Goal: Task Accomplishment & Management: Complete application form

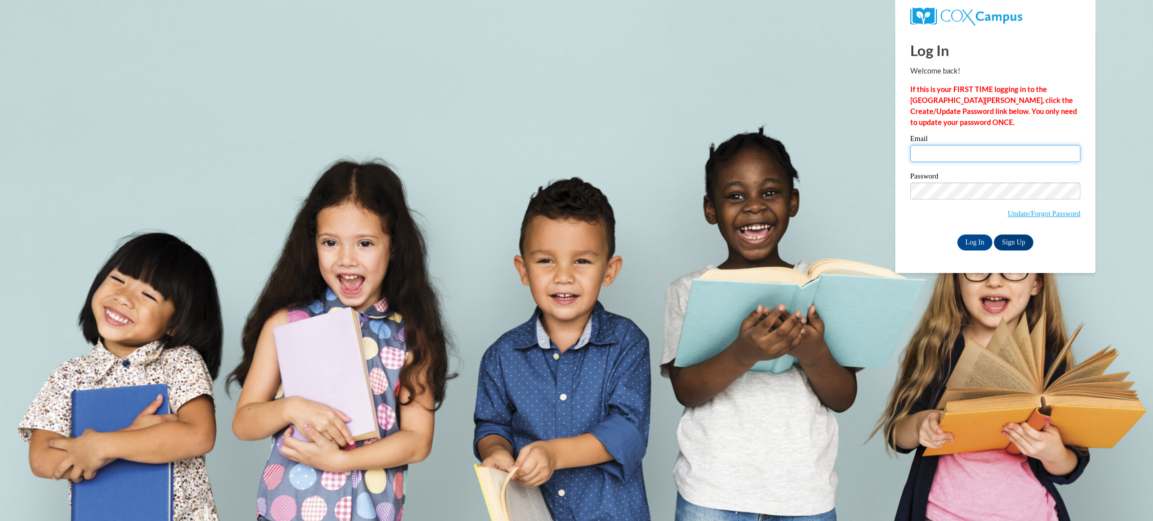
type input "[EMAIL_ADDRESS][DOMAIN_NAME]"
click at [842, 12] on body "Log In Welcome back! If this is your FIRST TIME logging in to the NEW Cox Campu…" at bounding box center [576, 260] width 1153 height 521
click at [973, 238] on input "Log In" at bounding box center [974, 243] width 35 height 16
click at [964, 247] on input "Log In" at bounding box center [974, 243] width 35 height 16
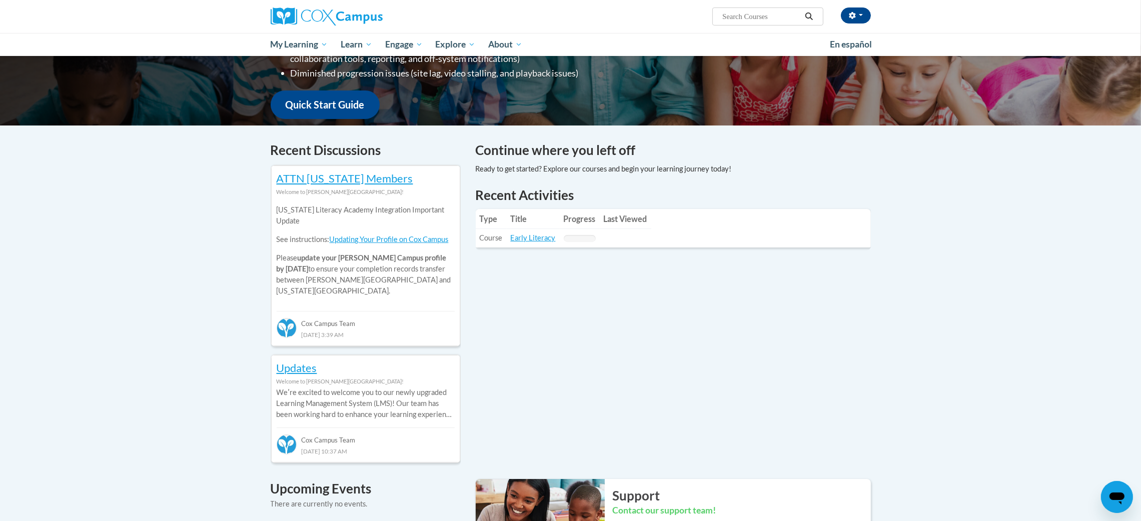
scroll to position [243, 0]
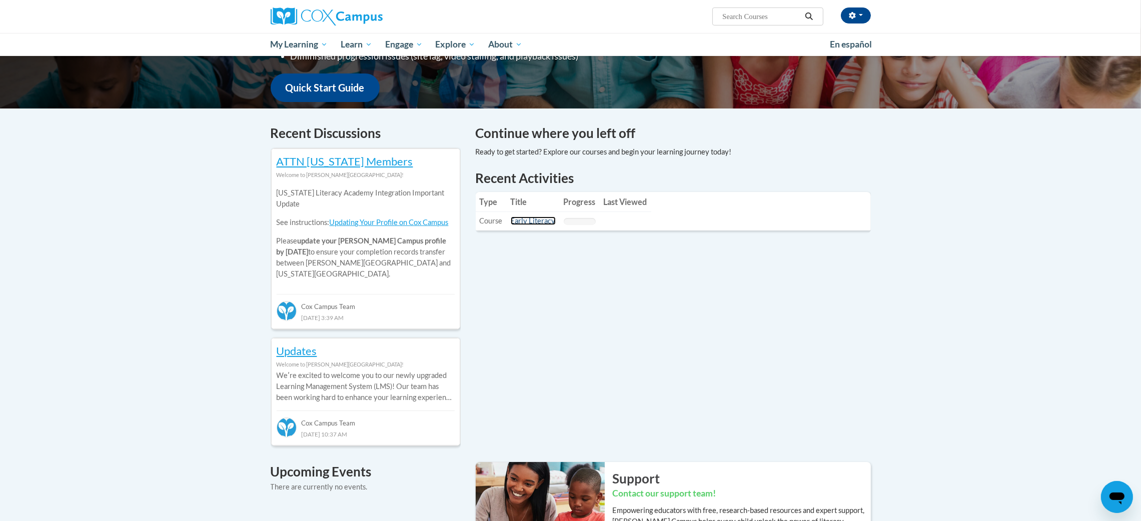
click at [530, 224] on link "Early Literacy" at bounding box center [533, 221] width 45 height 9
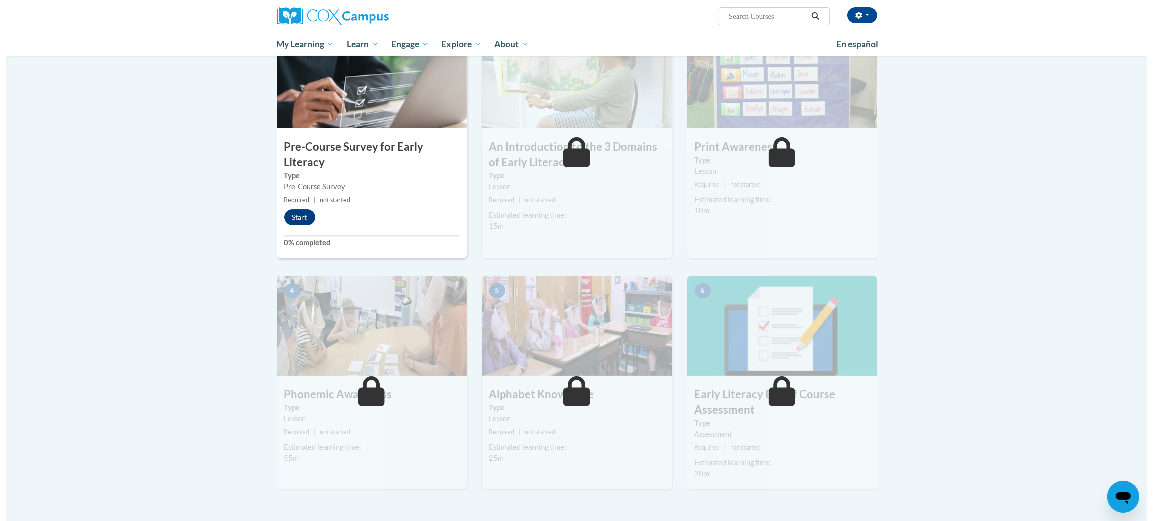
scroll to position [233, 0]
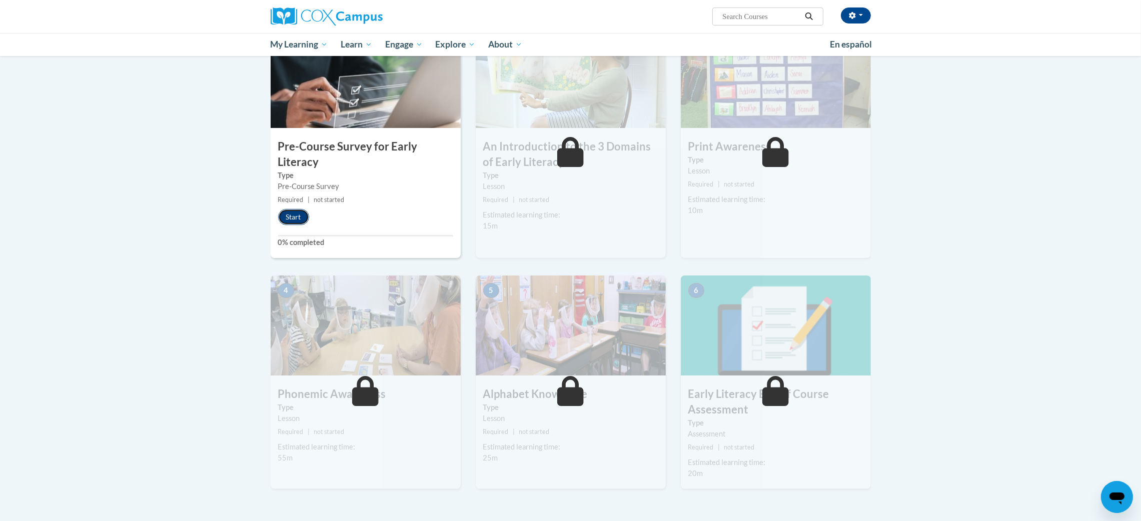
click at [292, 217] on button "Start" at bounding box center [293, 217] width 31 height 16
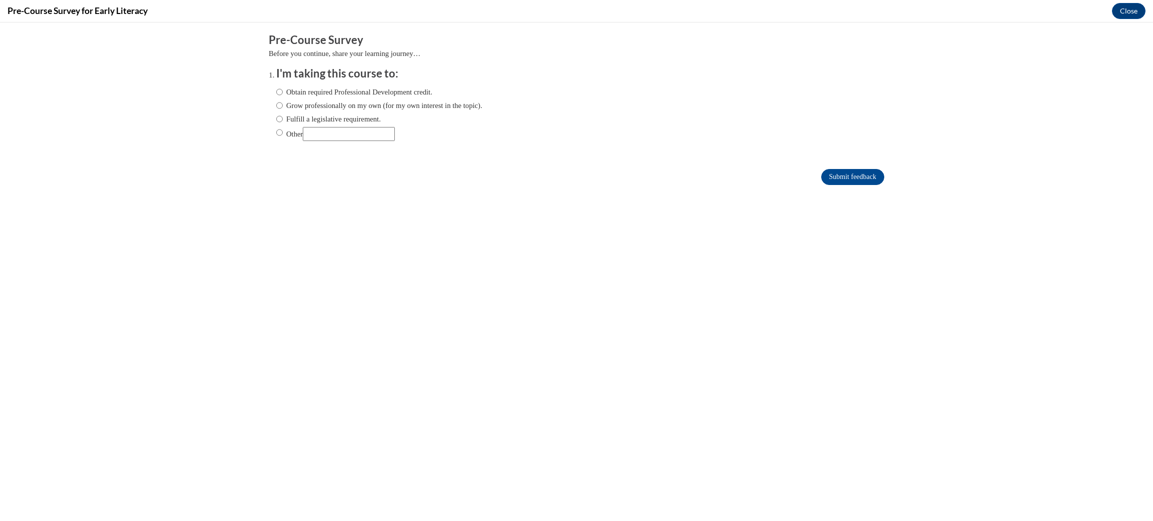
scroll to position [0, 0]
click at [269, 96] on ol "I'm taking this course to: Obtain required Professional Development credit. Gro…" at bounding box center [576, 111] width 615 height 91
click at [276, 92] on input "Obtain required Professional Development credit." at bounding box center [279, 92] width 7 height 11
radio input "true"
click at [859, 169] on input "Submit feedback" at bounding box center [852, 177] width 63 height 16
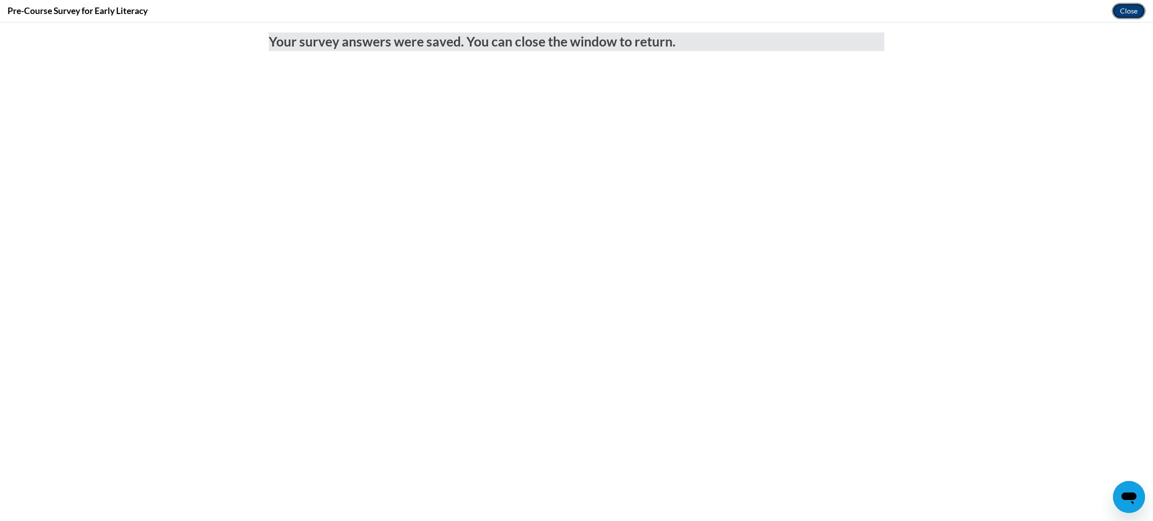
click at [1138, 9] on button "Close" at bounding box center [1129, 11] width 34 height 16
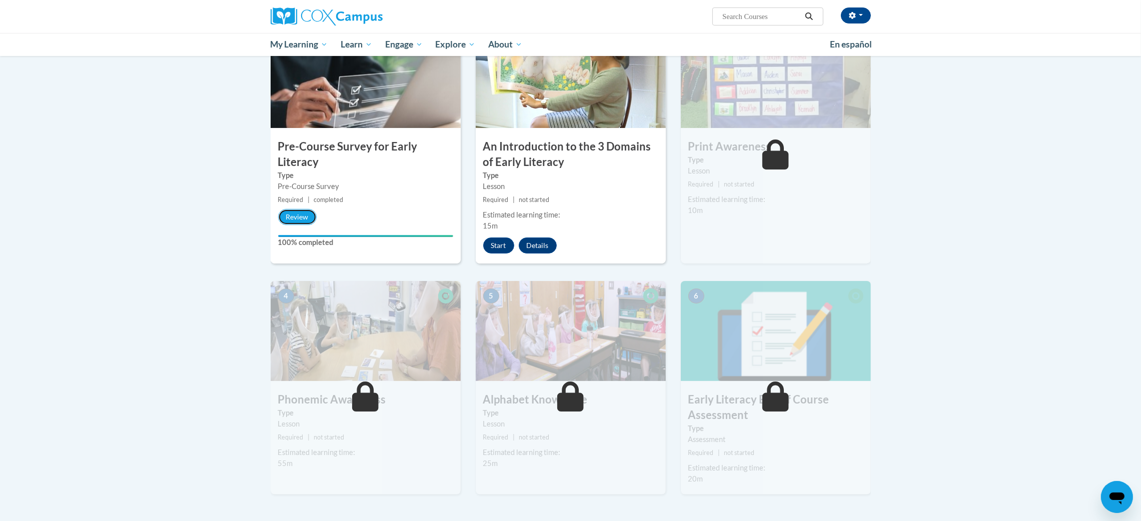
click at [304, 212] on button "Review" at bounding box center [297, 217] width 39 height 16
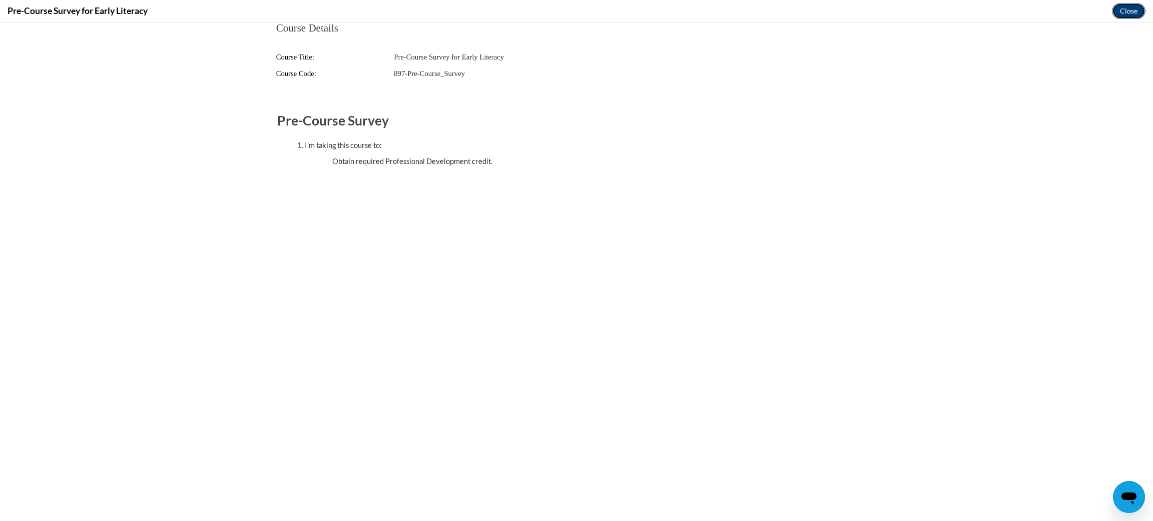
click at [1128, 13] on button "Close" at bounding box center [1129, 11] width 34 height 16
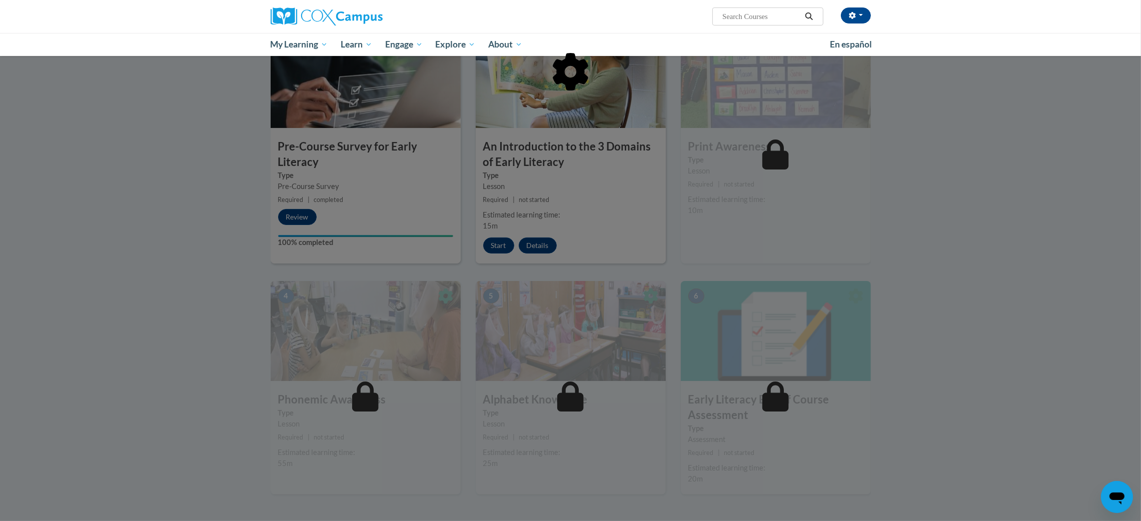
click at [497, 240] on div at bounding box center [570, 260] width 1141 height 521
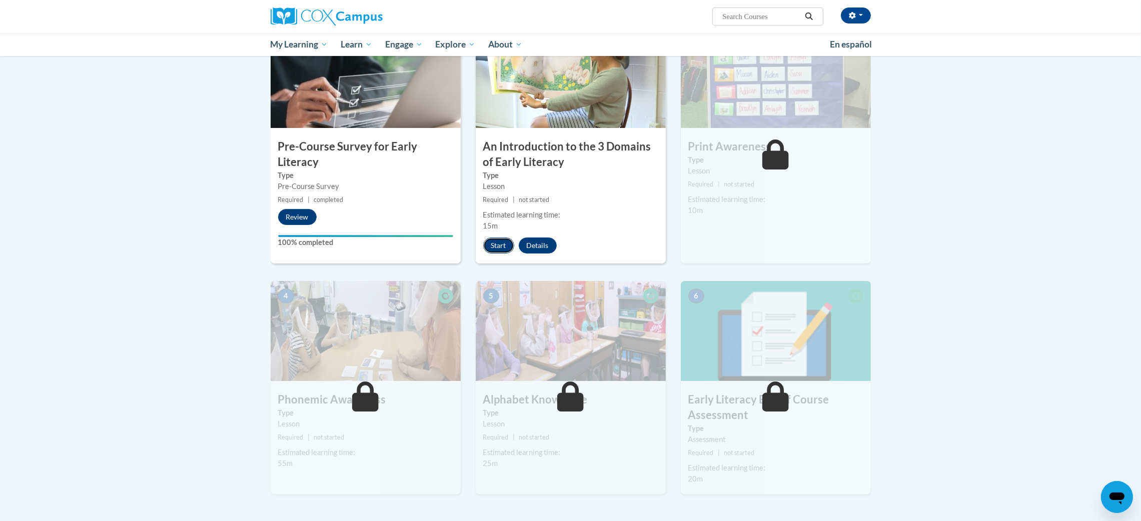
click at [503, 240] on button "Start" at bounding box center [498, 246] width 31 height 16
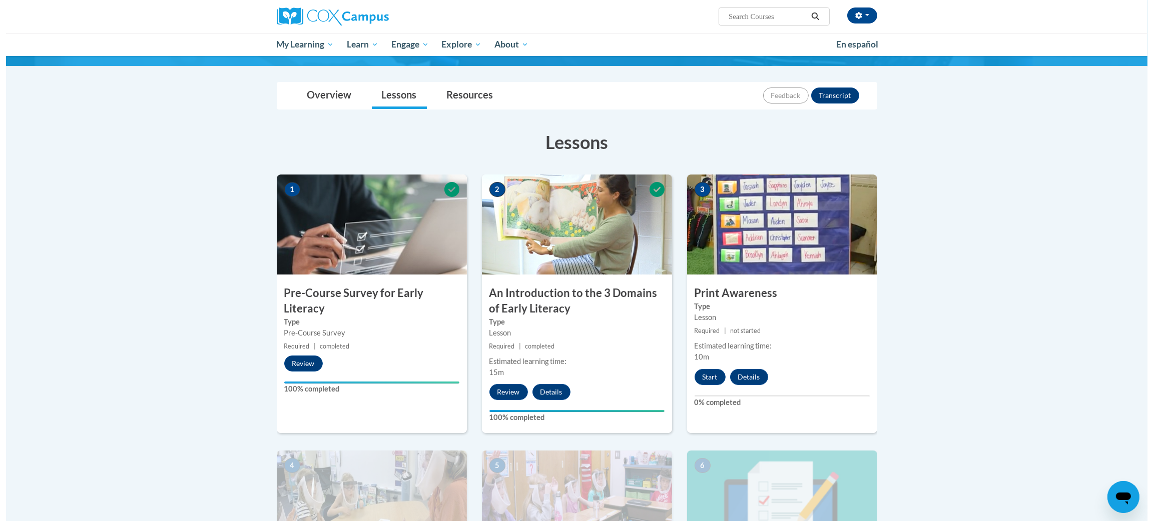
scroll to position [96, 0]
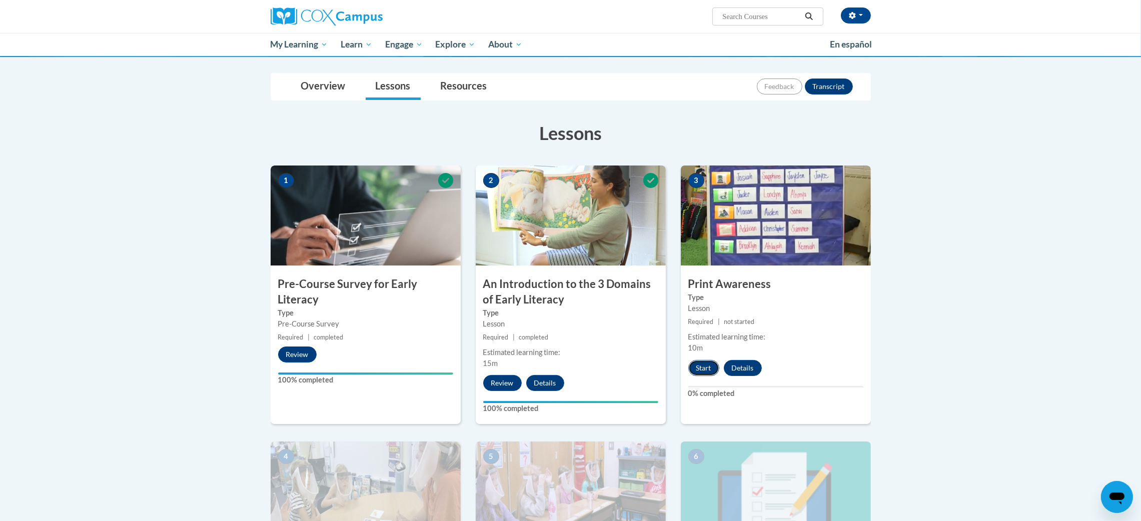
click at [703, 368] on button "Start" at bounding box center [703, 368] width 31 height 16
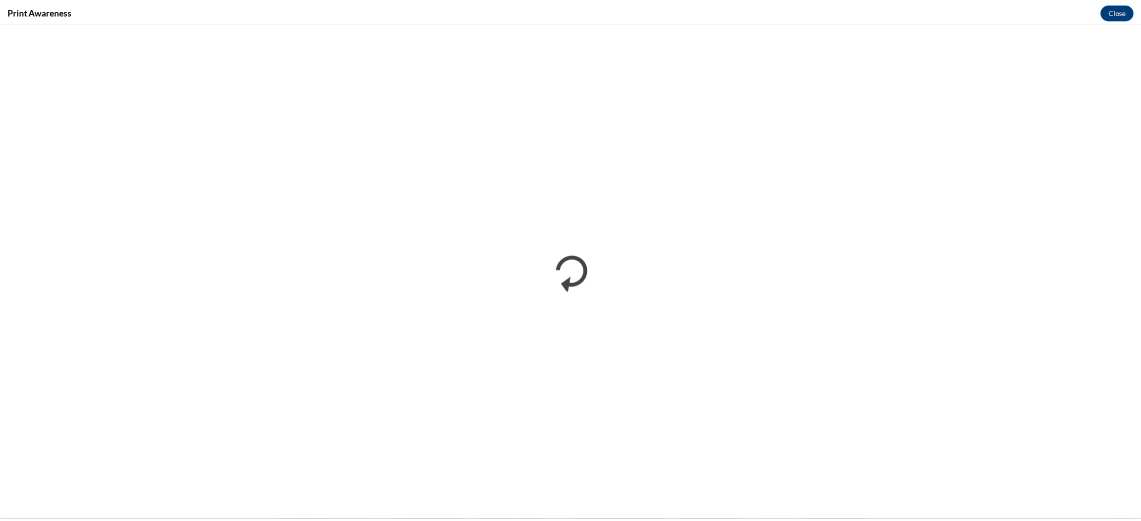
scroll to position [0, 0]
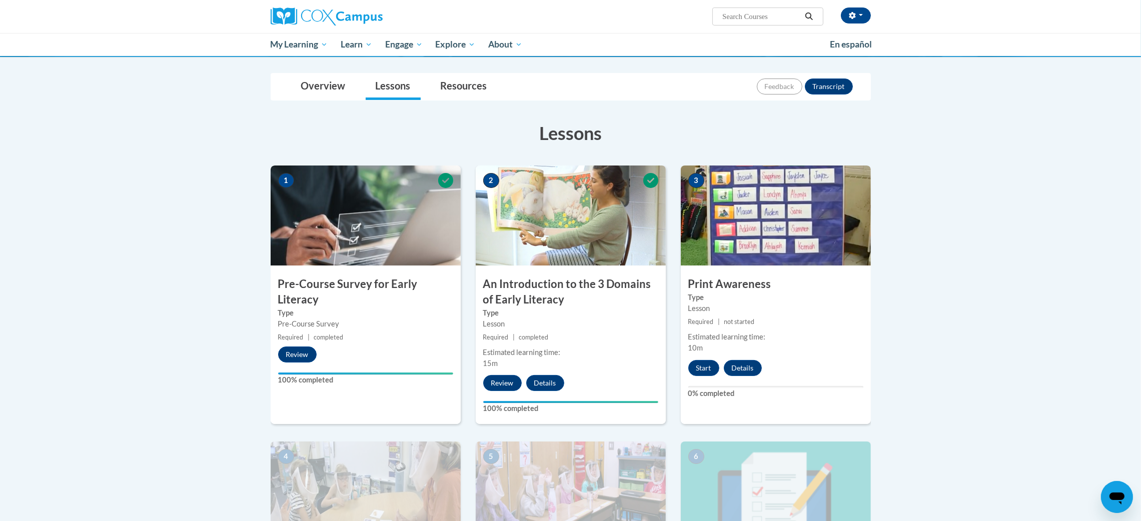
click at [1132, 8] on div "Sadie Brown (America/Chicago UTC-05:00) My Profile Inbox My Transcripts Log Out…" at bounding box center [570, 28] width 1141 height 56
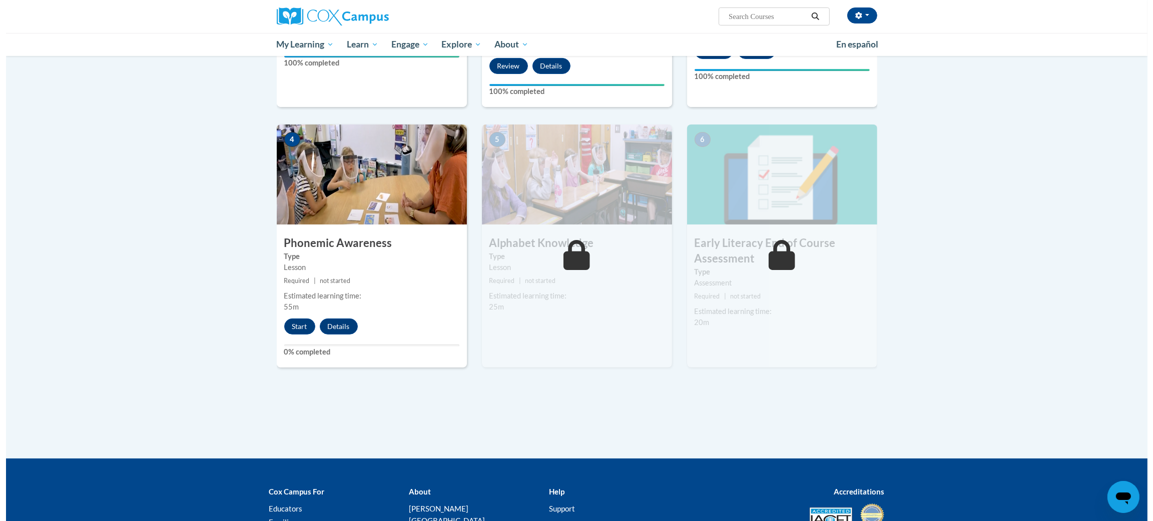
scroll to position [415, 0]
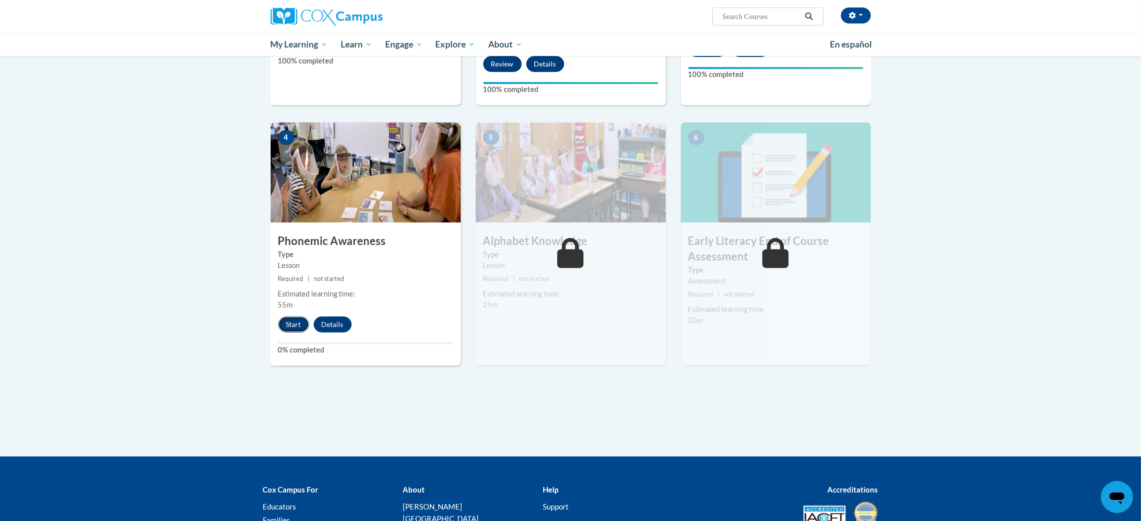
click at [296, 325] on button "Start" at bounding box center [293, 325] width 31 height 16
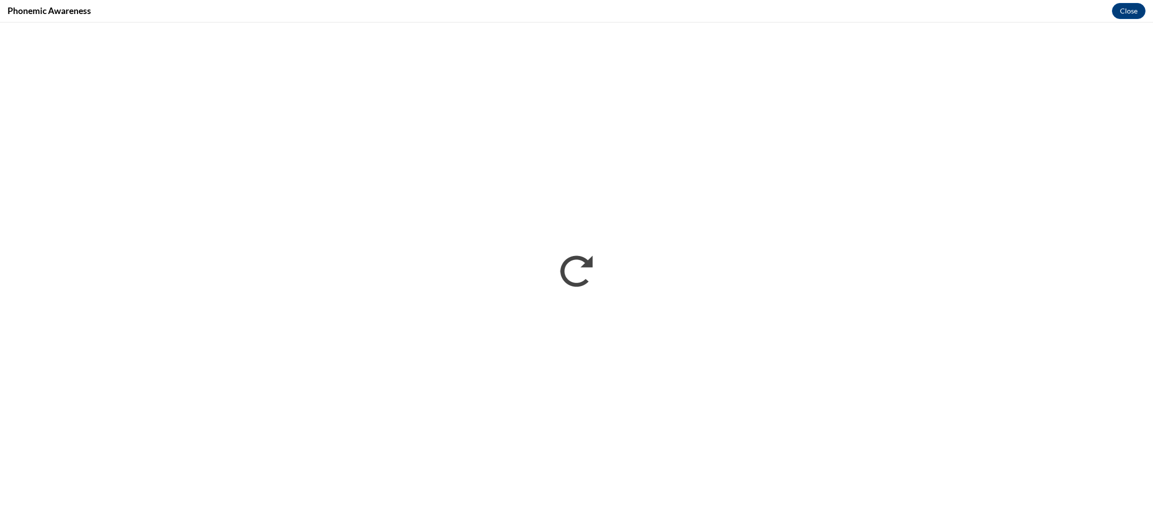
scroll to position [0, 0]
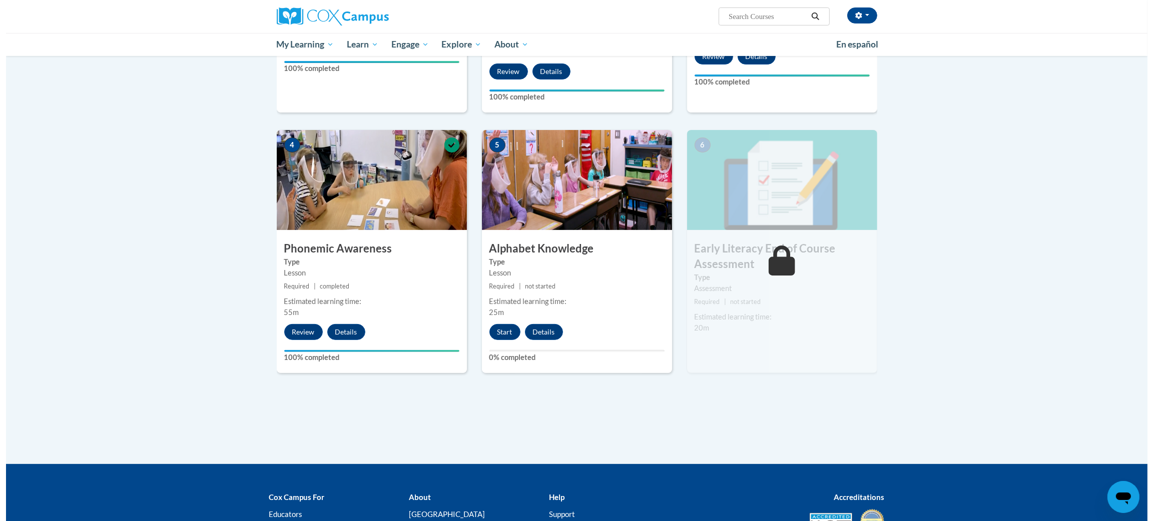
scroll to position [407, 0]
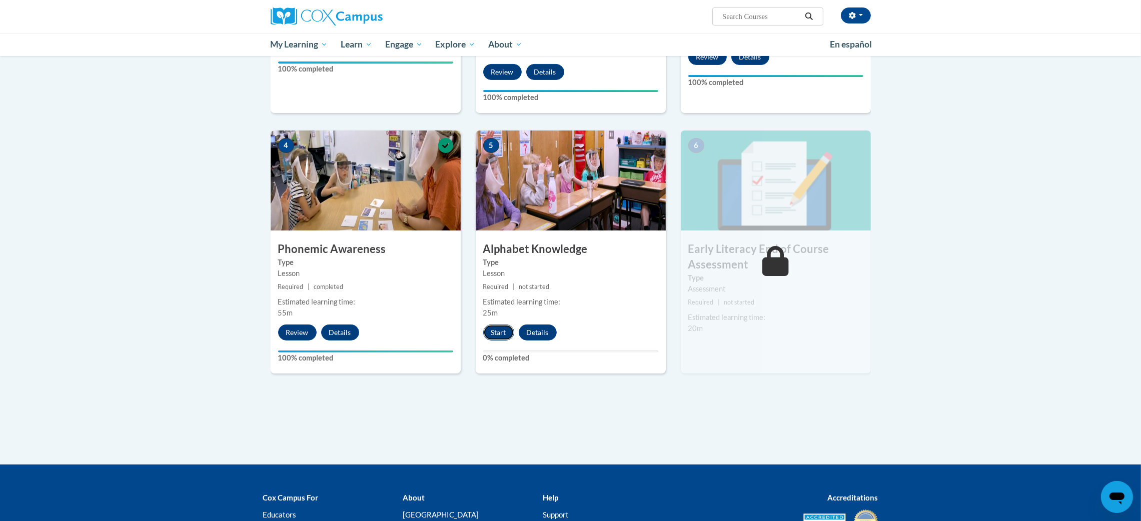
click at [494, 330] on button "Start" at bounding box center [498, 333] width 31 height 16
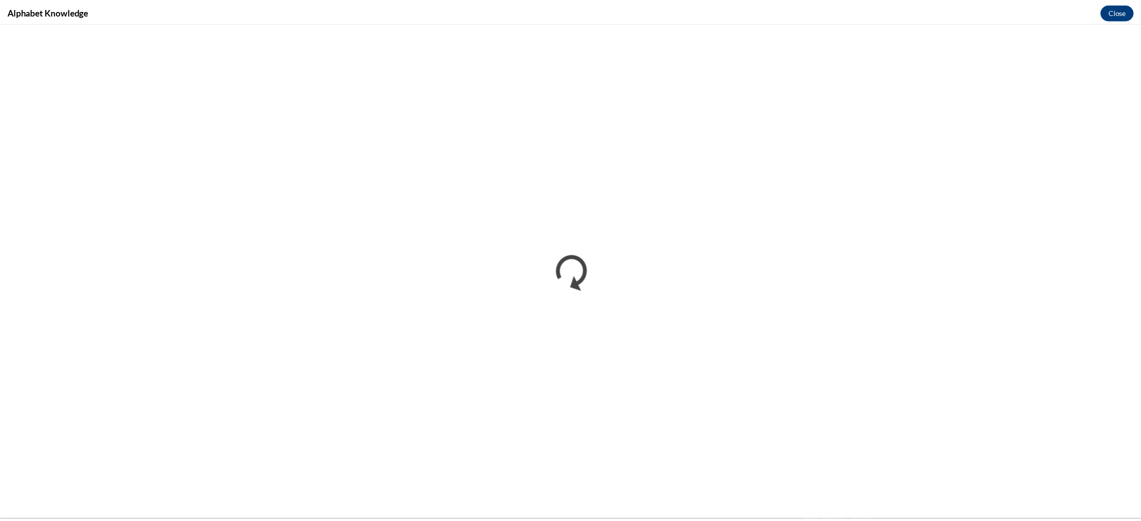
scroll to position [0, 0]
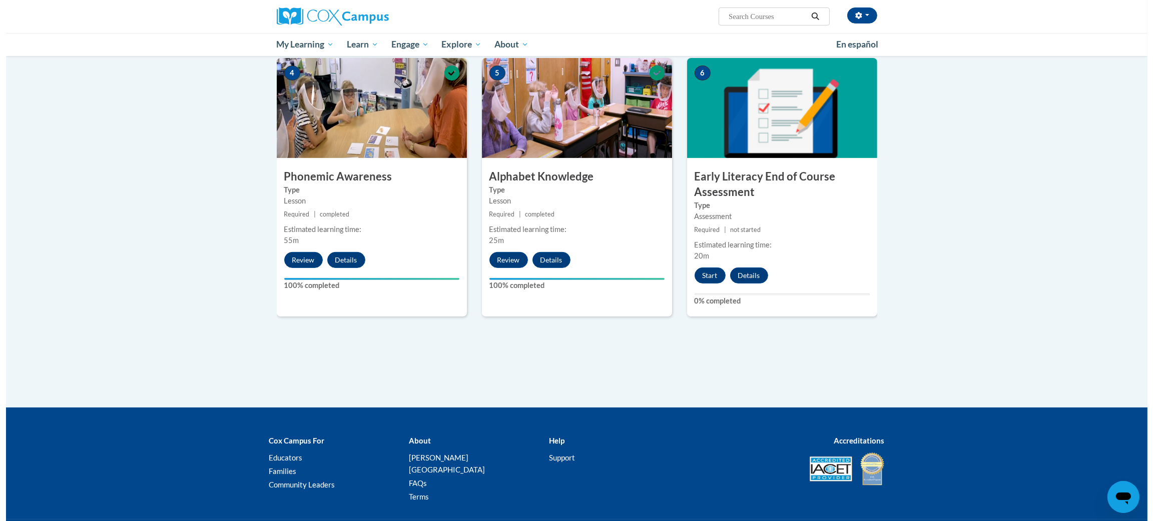
scroll to position [481, 0]
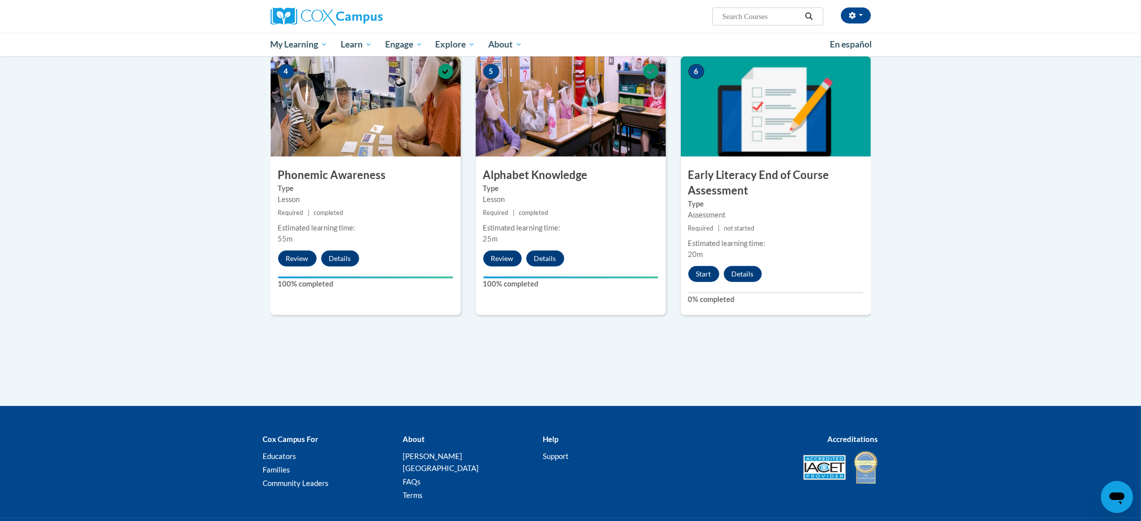
click at [710, 210] on div "Assessment" at bounding box center [775, 215] width 175 height 11
click at [699, 276] on button "Start" at bounding box center [703, 274] width 31 height 16
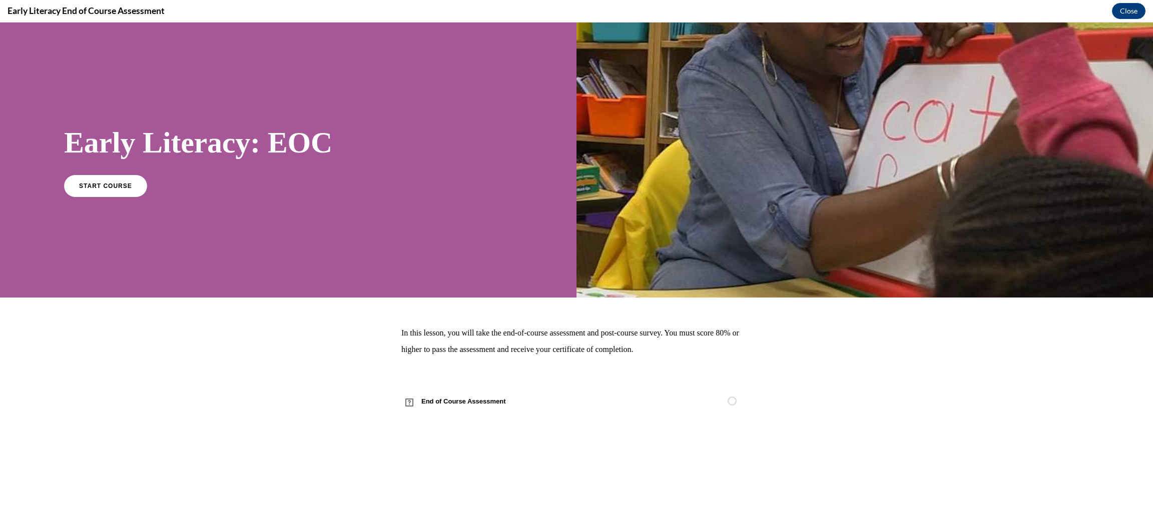
scroll to position [0, 0]
click at [635, 396] on link "End of Course Assessment" at bounding box center [576, 402] width 350 height 28
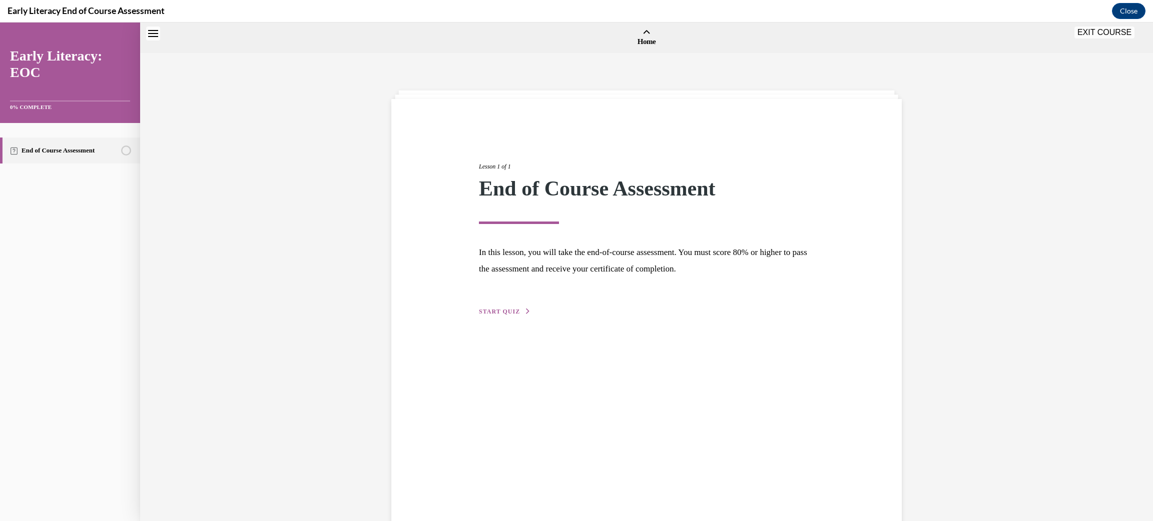
scroll to position [31, 0]
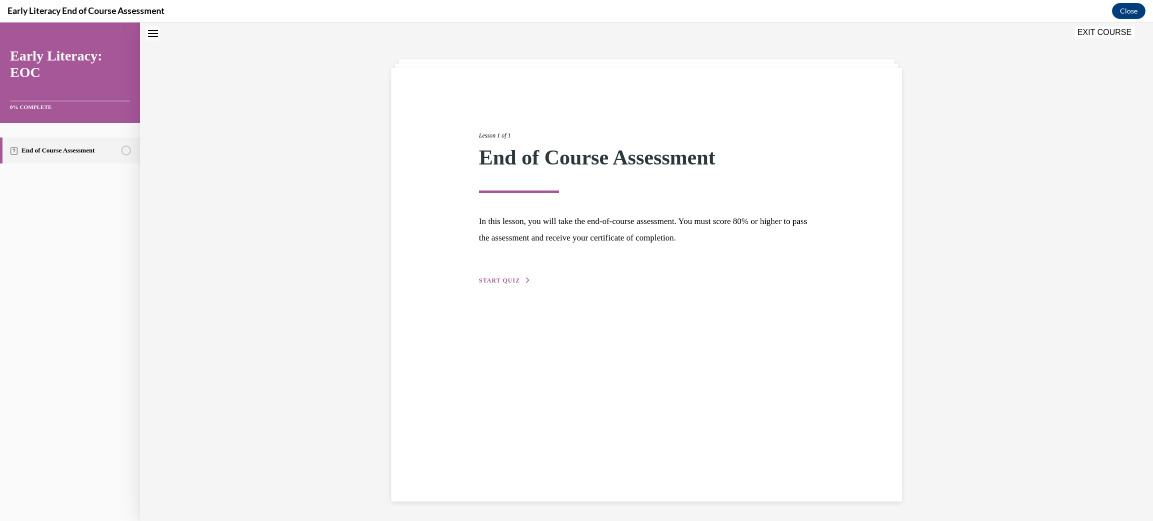
click at [499, 283] on span "START QUIZ" at bounding box center [499, 280] width 41 height 7
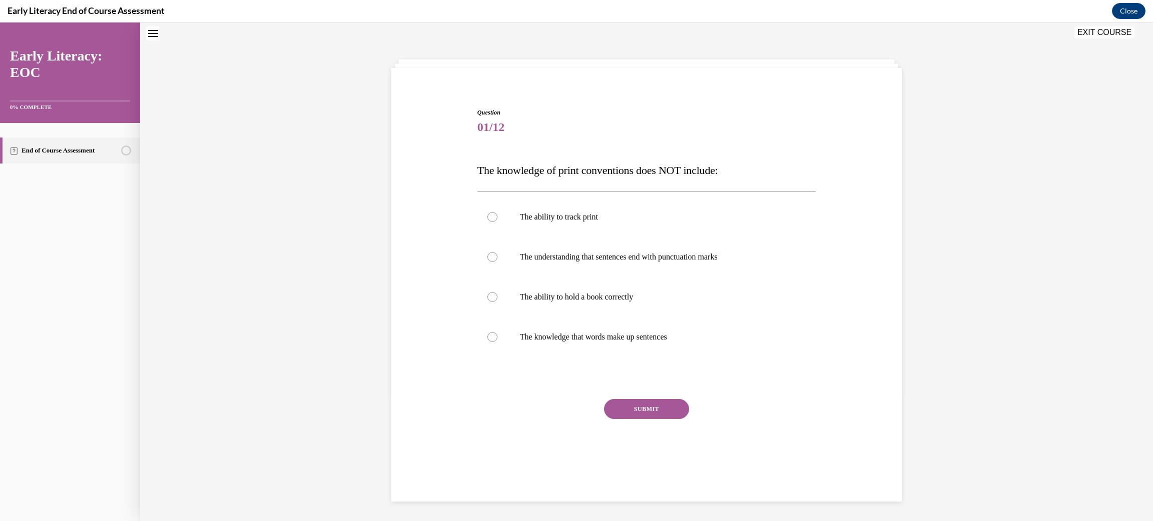
scroll to position [31, 0]
click at [638, 177] on p "The knowledge of print conventions does NOT include:" at bounding box center [646, 171] width 339 height 22
copy div "The knowledge of print conventions does NOT include:"
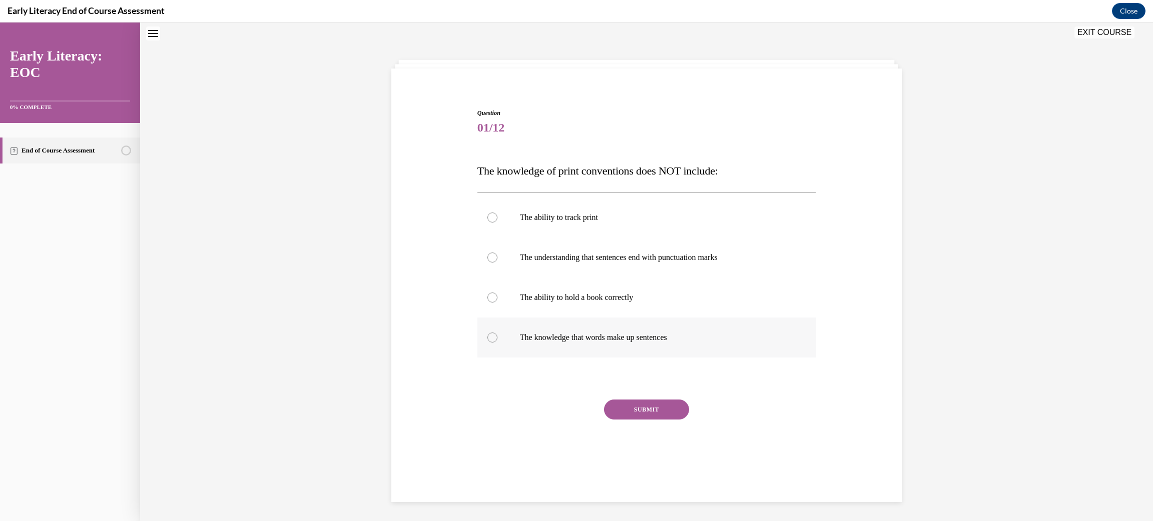
click at [480, 338] on div at bounding box center [646, 338] width 339 height 40
click at [632, 414] on button "SUBMIT" at bounding box center [646, 410] width 85 height 20
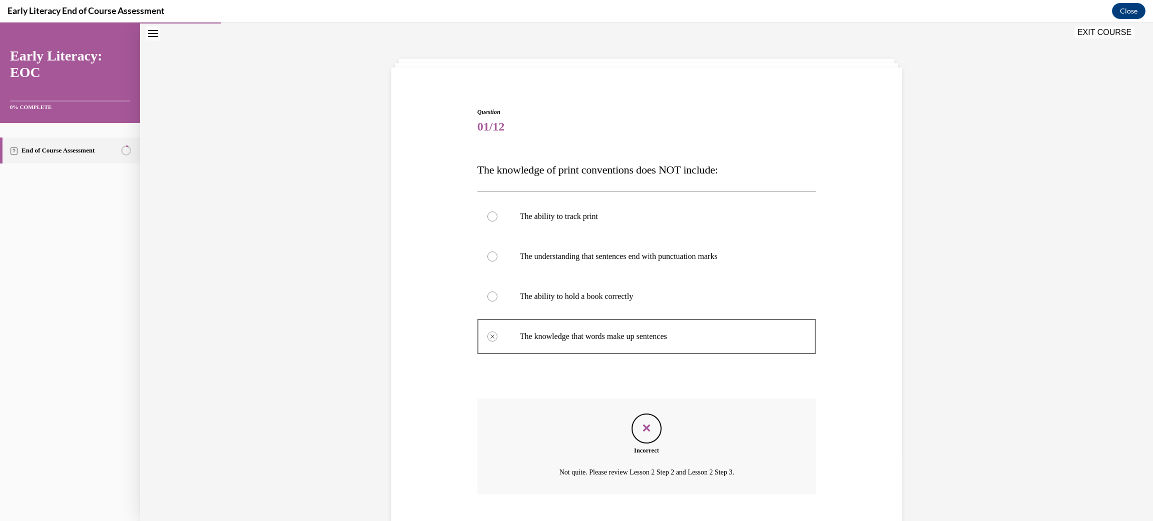
scroll to position [62, 0]
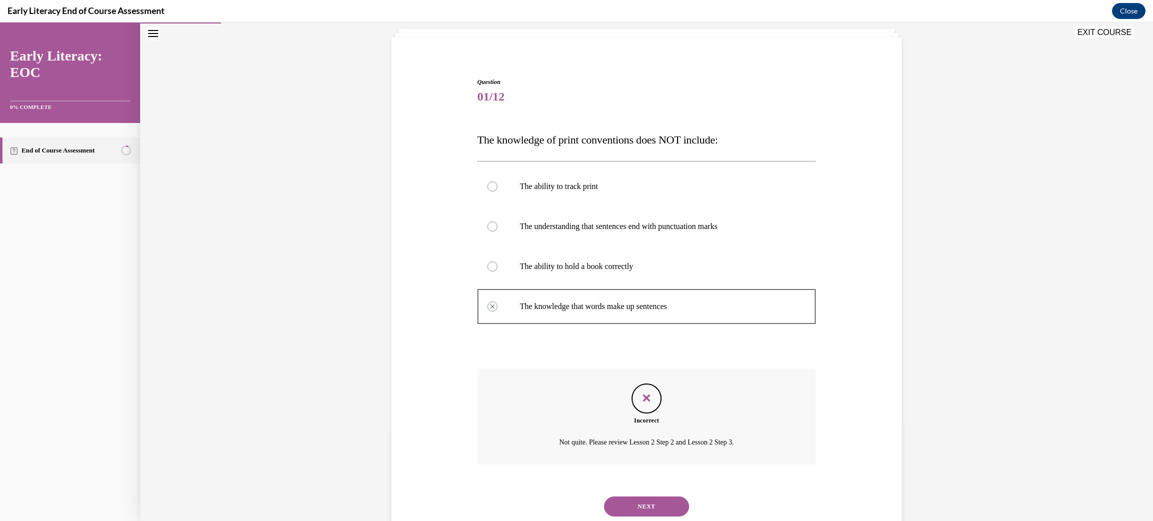
click at [633, 498] on button "NEXT" at bounding box center [646, 507] width 85 height 20
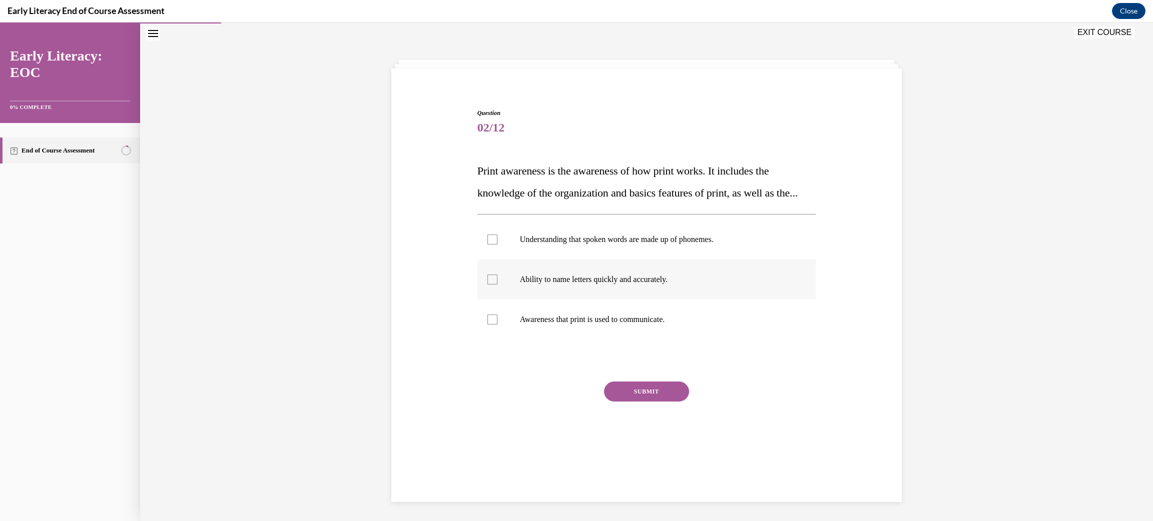
click at [487, 285] on div at bounding box center [492, 280] width 10 height 10
click at [487, 325] on div at bounding box center [492, 320] width 10 height 10
click at [490, 282] on icon at bounding box center [492, 280] width 5 height 4
click at [651, 402] on button "SUBMIT" at bounding box center [646, 392] width 85 height 20
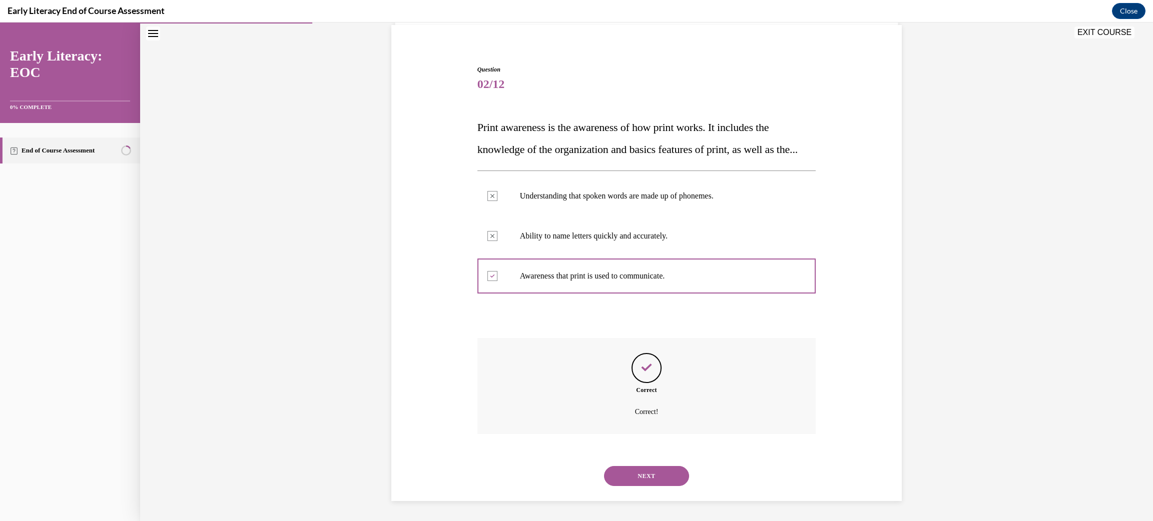
click at [646, 470] on button "NEXT" at bounding box center [646, 476] width 85 height 20
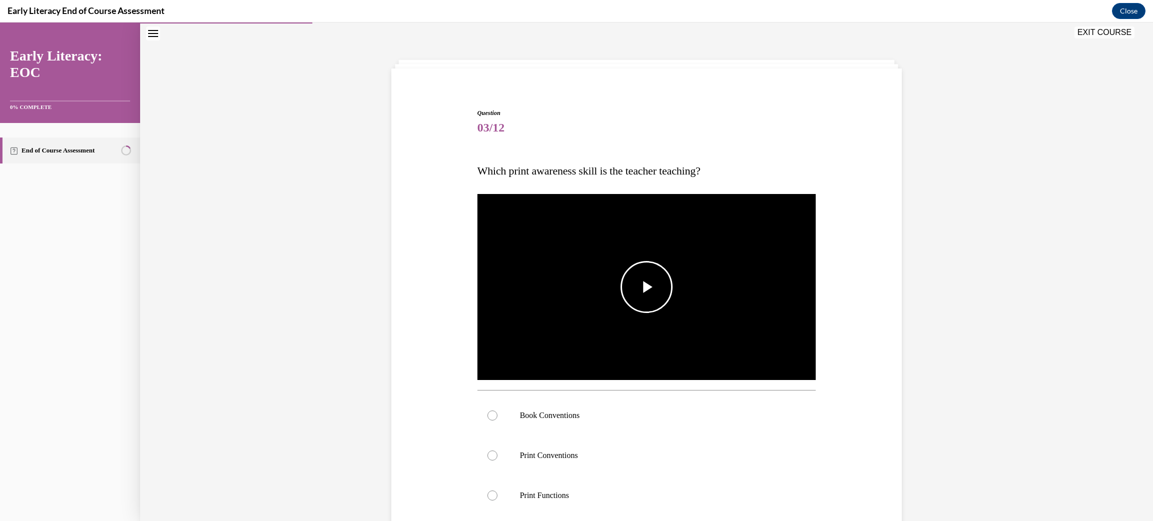
click at [646, 287] on span "Video player" at bounding box center [646, 287] width 0 height 0
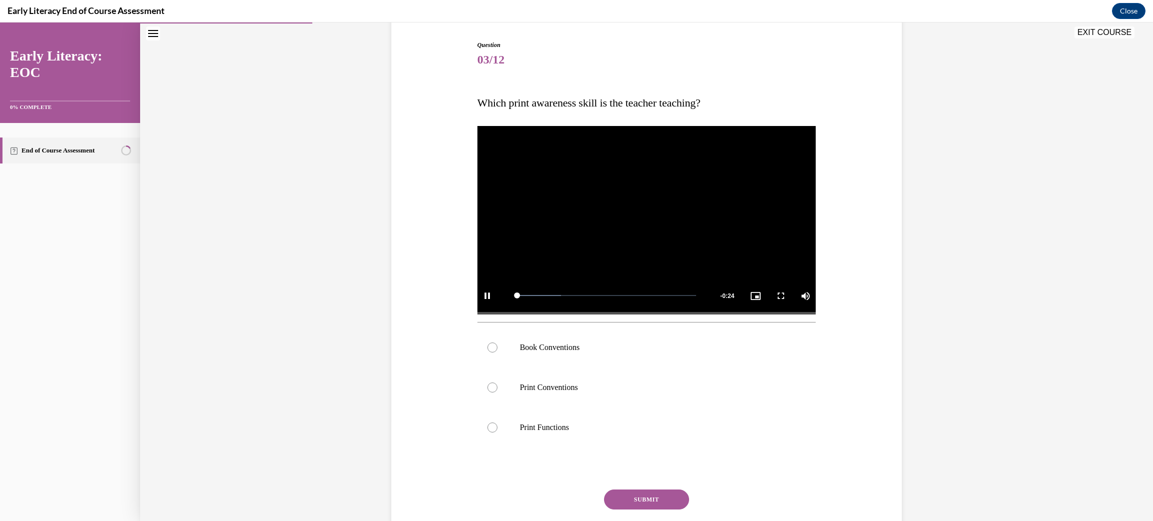
scroll to position [104, 0]
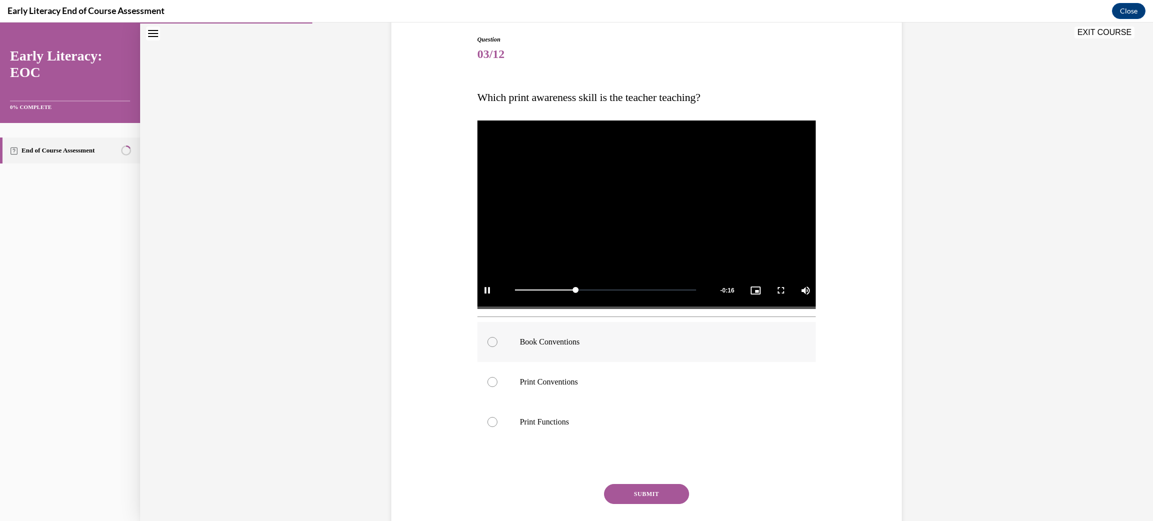
click at [487, 340] on div at bounding box center [492, 342] width 10 height 10
click at [647, 493] on button "SUBMIT" at bounding box center [646, 494] width 85 height 20
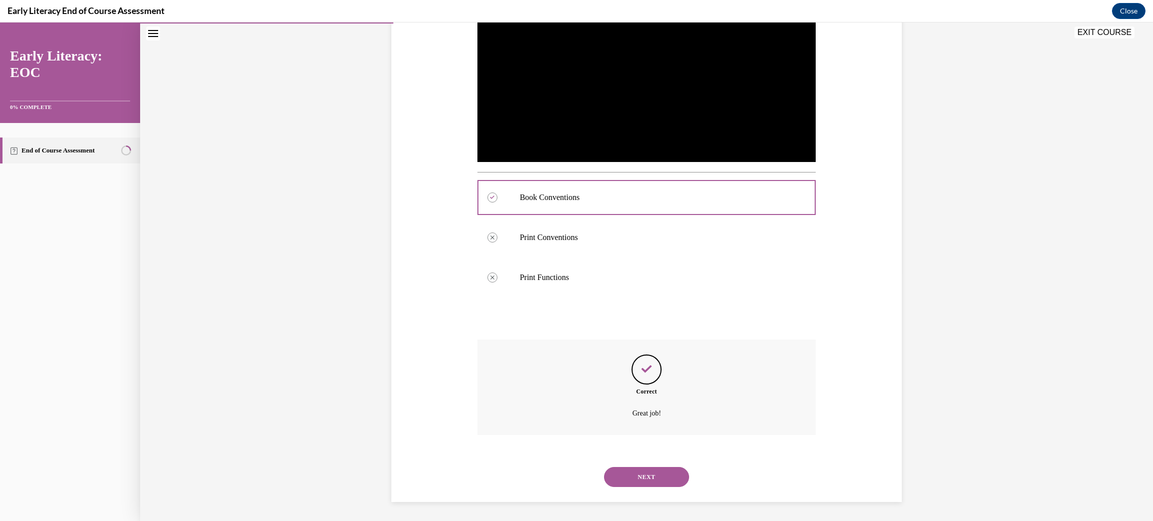
click at [638, 480] on button "NEXT" at bounding box center [646, 477] width 85 height 20
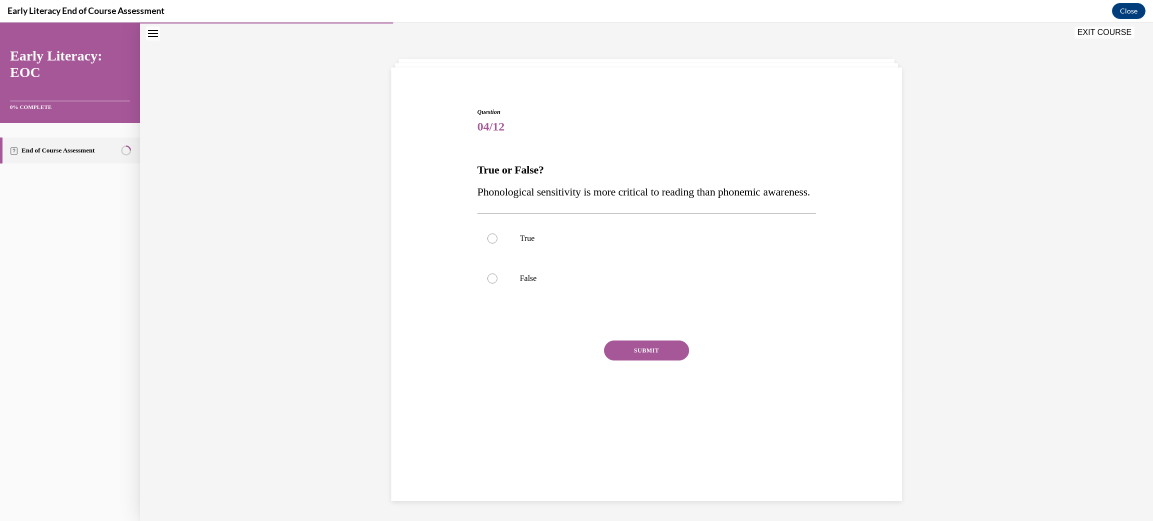
scroll to position [31, 0]
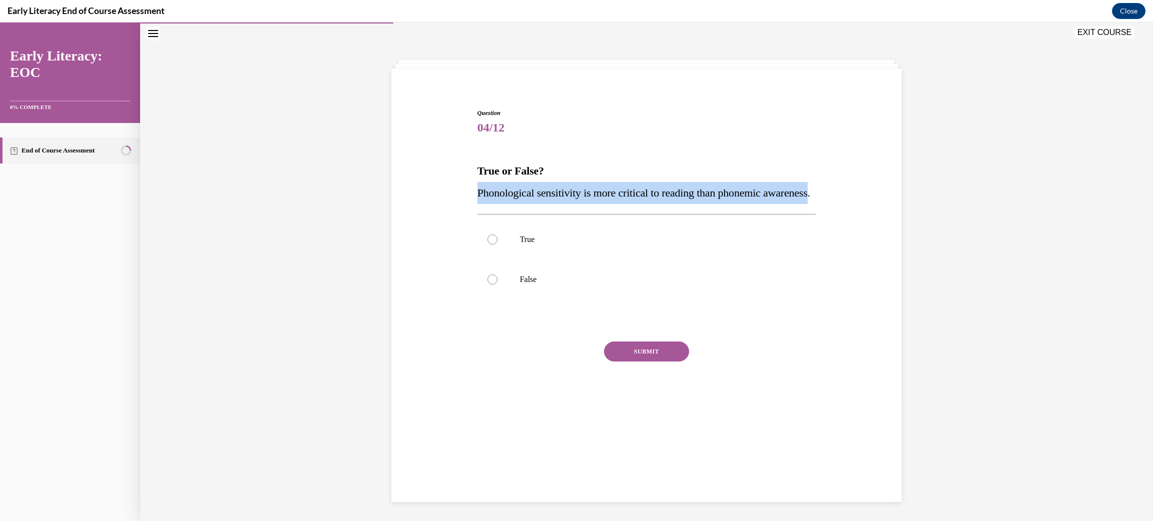
drag, startPoint x: 520, startPoint y: 221, endPoint x: 461, endPoint y: 194, distance: 64.7
click at [461, 194] on div "Question 04/12 True or False? Phonological sensitivity is more critical to read…" at bounding box center [646, 251] width 515 height 345
copy span "Phonological sensitivity is more critical to reading than phonemic awareness"
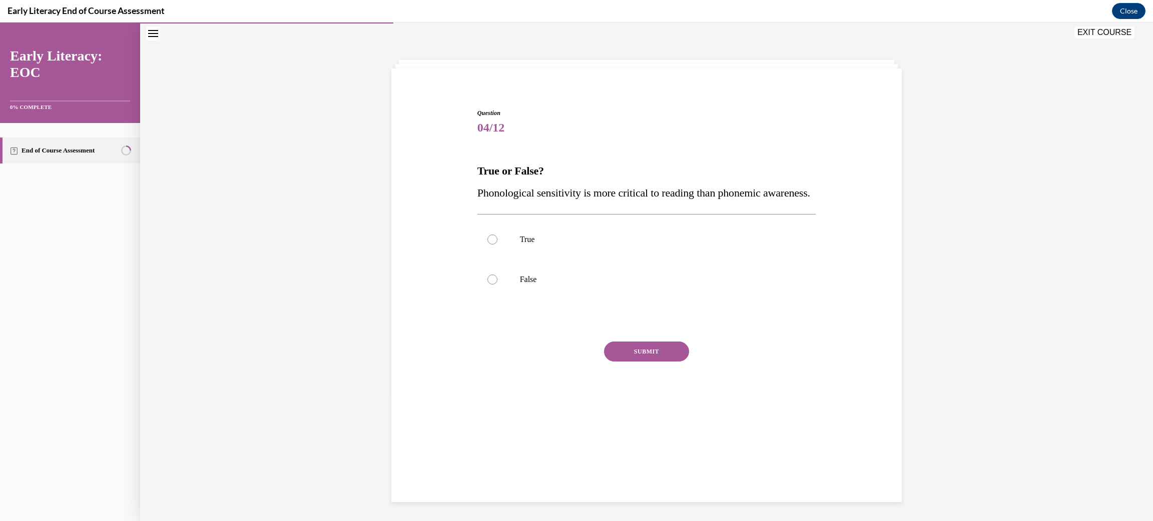
click at [619, 204] on p "Phonological sensitivity is more critical to reading than phonemic awareness." at bounding box center [646, 193] width 339 height 22
click at [487, 285] on div at bounding box center [492, 280] width 10 height 10
click at [628, 362] on button "SUBMIT" at bounding box center [646, 352] width 85 height 20
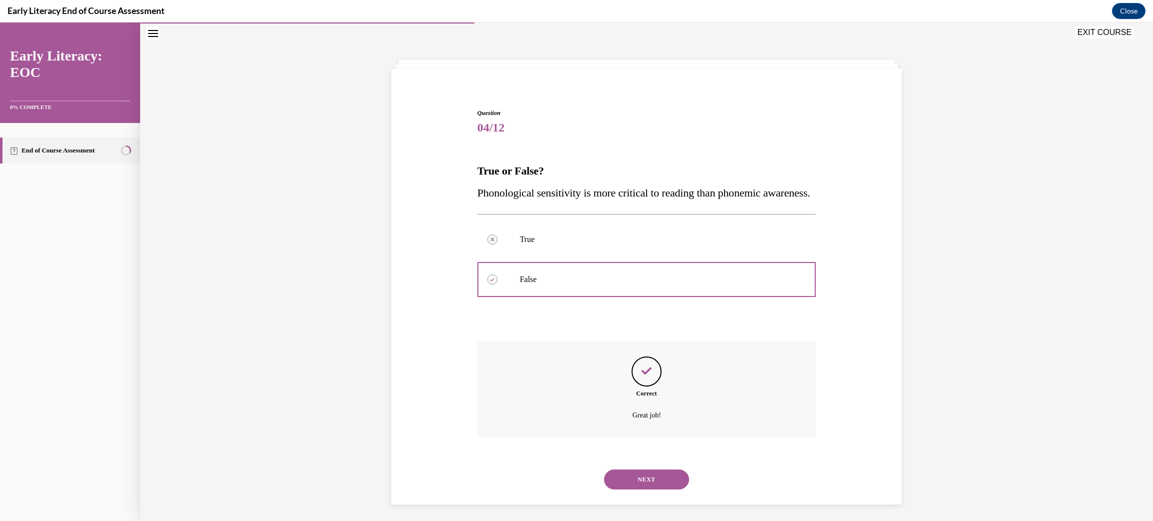
scroll to position [55, 0]
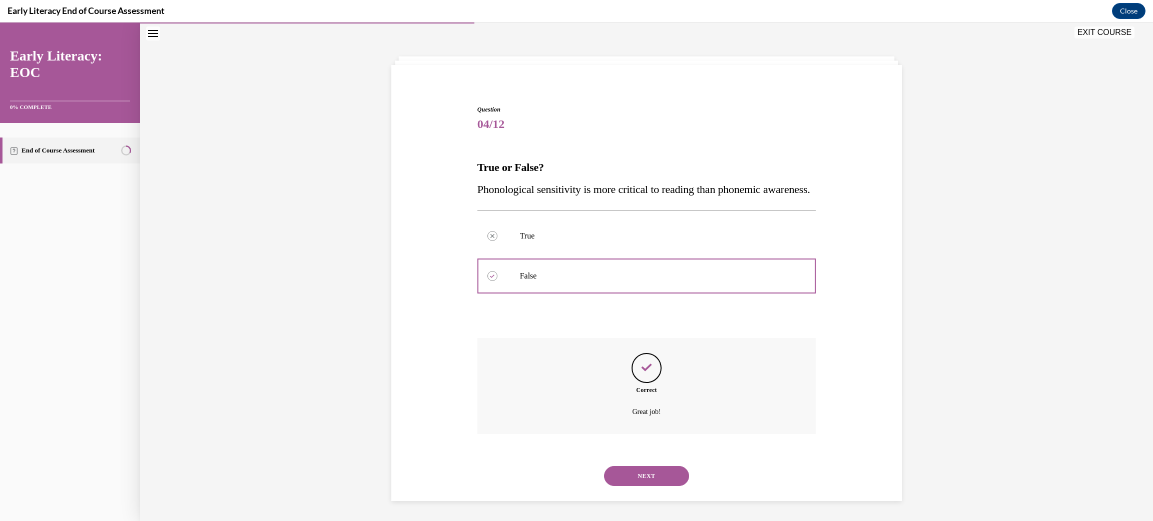
click at [643, 465] on div "NEXT" at bounding box center [646, 476] width 339 height 40
click at [645, 477] on button "NEXT" at bounding box center [646, 476] width 85 height 20
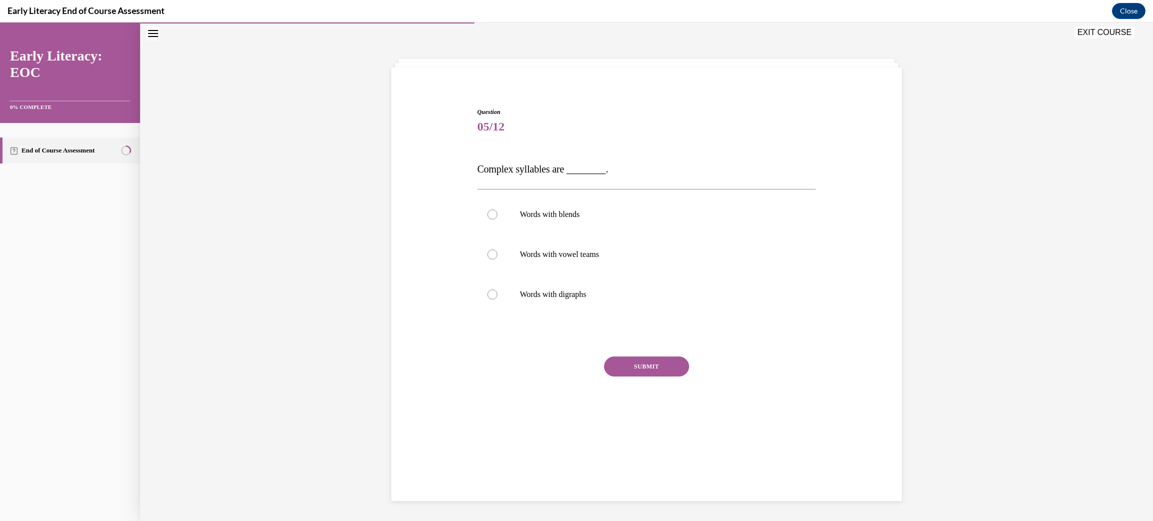
scroll to position [31, 0]
click at [530, 173] on span "Complex syllables are ________." at bounding box center [542, 170] width 131 height 11
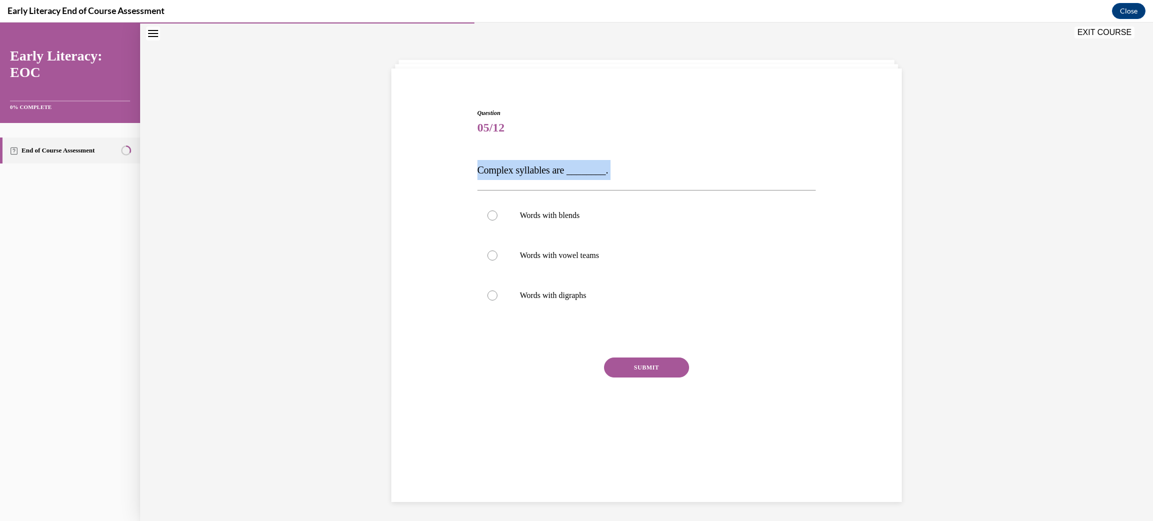
click at [530, 173] on span "Complex syllables are ________." at bounding box center [542, 170] width 131 height 11
copy div "Complex syllables are ________."
click at [487, 216] on div at bounding box center [492, 216] width 10 height 10
click at [641, 368] on button "SUBMIT" at bounding box center [646, 368] width 85 height 20
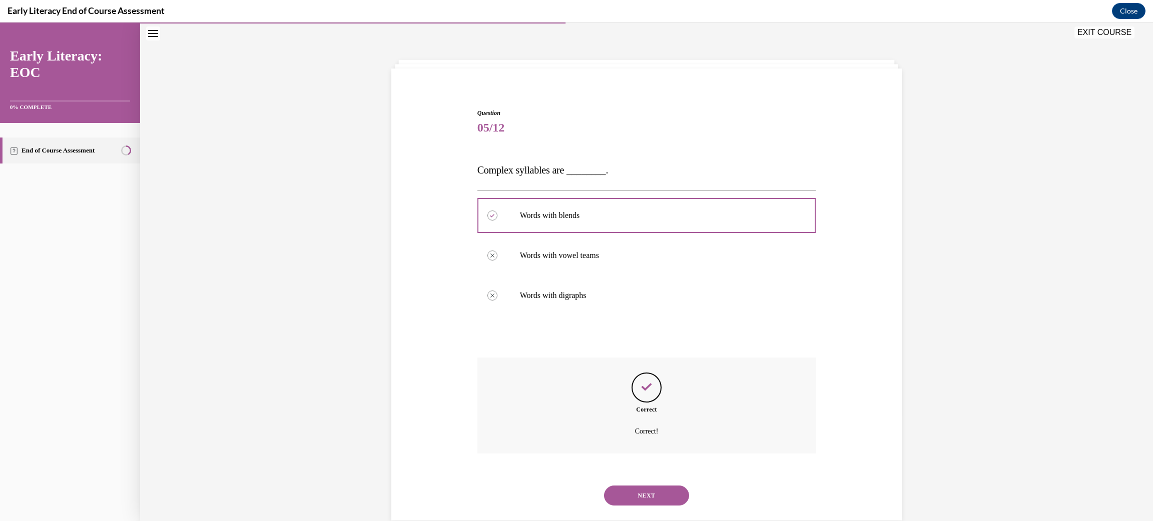
scroll to position [49, 0]
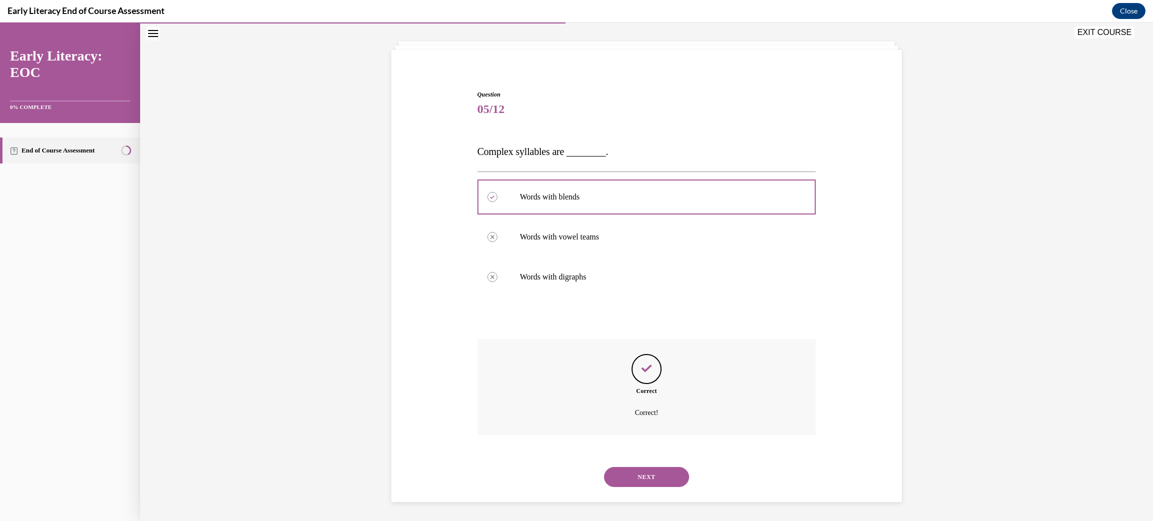
click at [639, 468] on button "NEXT" at bounding box center [646, 477] width 85 height 20
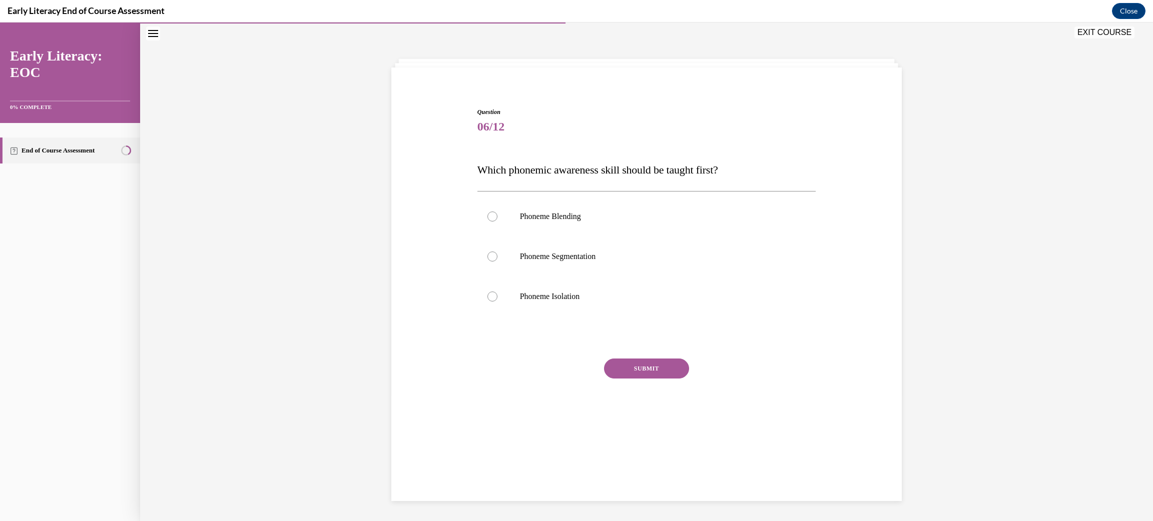
scroll to position [31, 0]
click at [605, 170] on span "Which phonemic awareness skill should be taught first?" at bounding box center [597, 171] width 241 height 13
copy div "Which phonemic awareness skill should be taught first?"
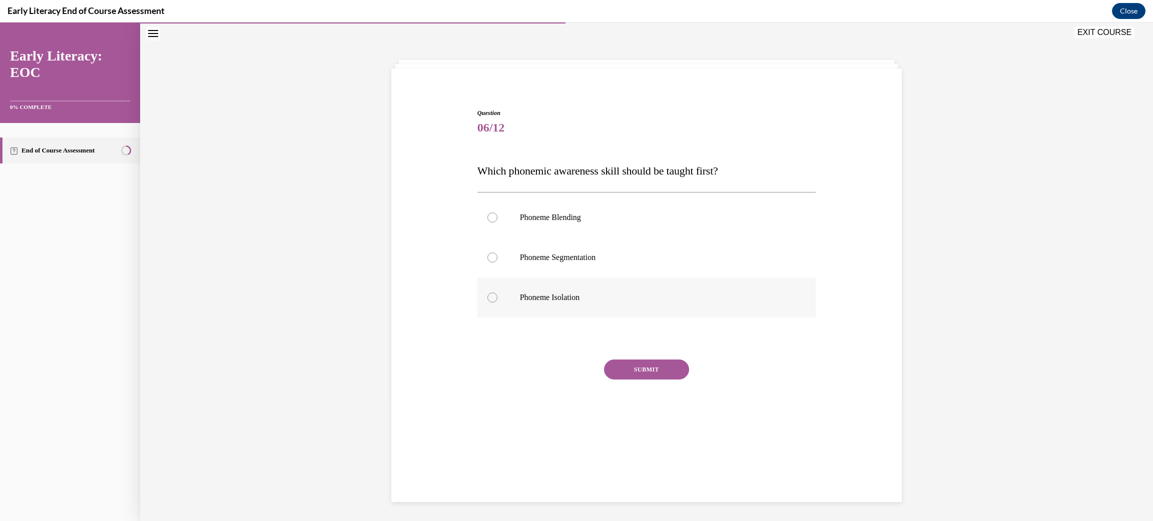
click at [487, 299] on div at bounding box center [492, 298] width 10 height 10
click at [638, 368] on button "SUBMIT" at bounding box center [646, 370] width 85 height 20
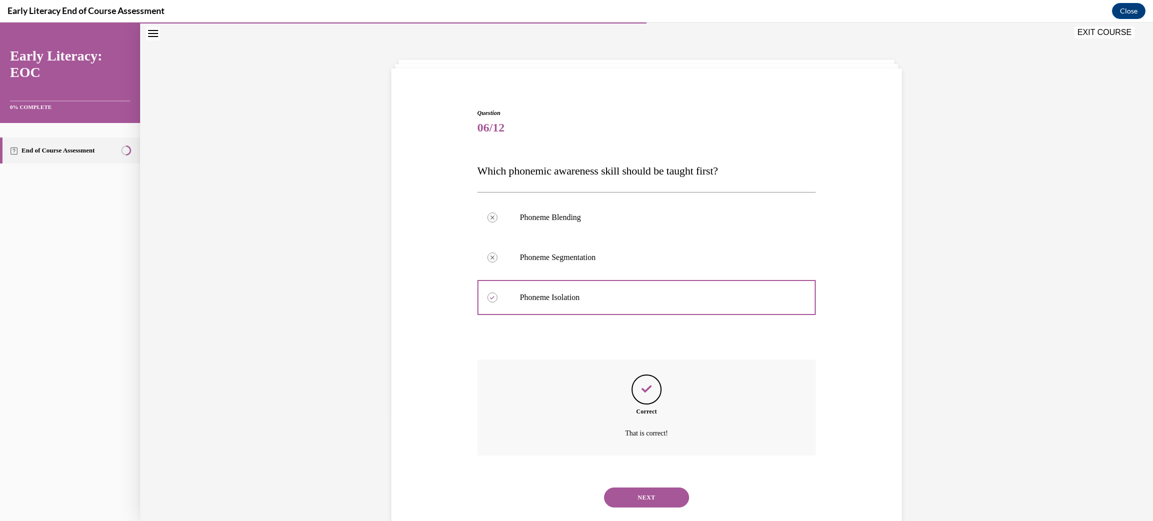
scroll to position [51, 0]
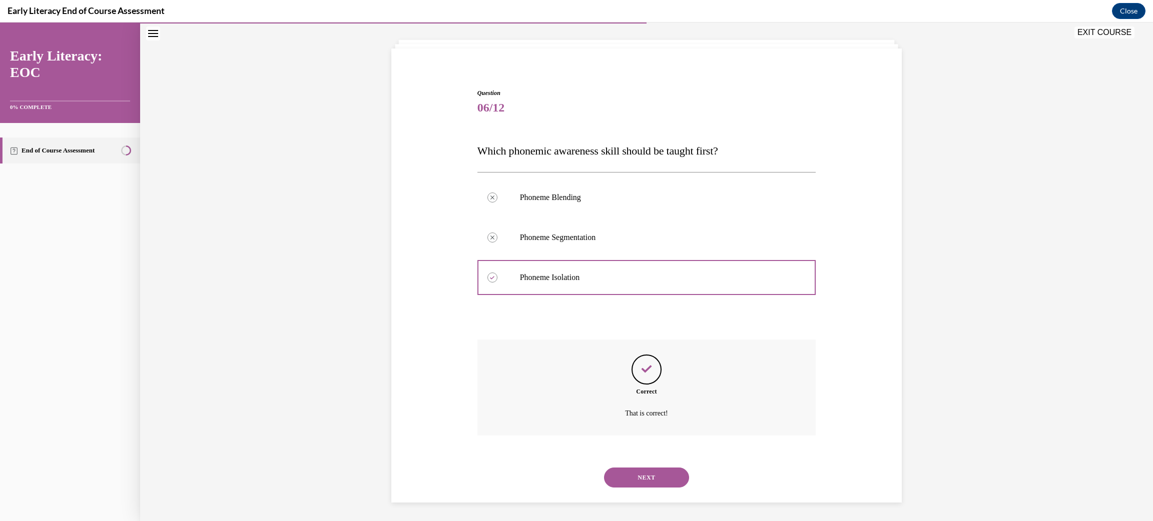
click at [640, 470] on button "NEXT" at bounding box center [646, 478] width 85 height 20
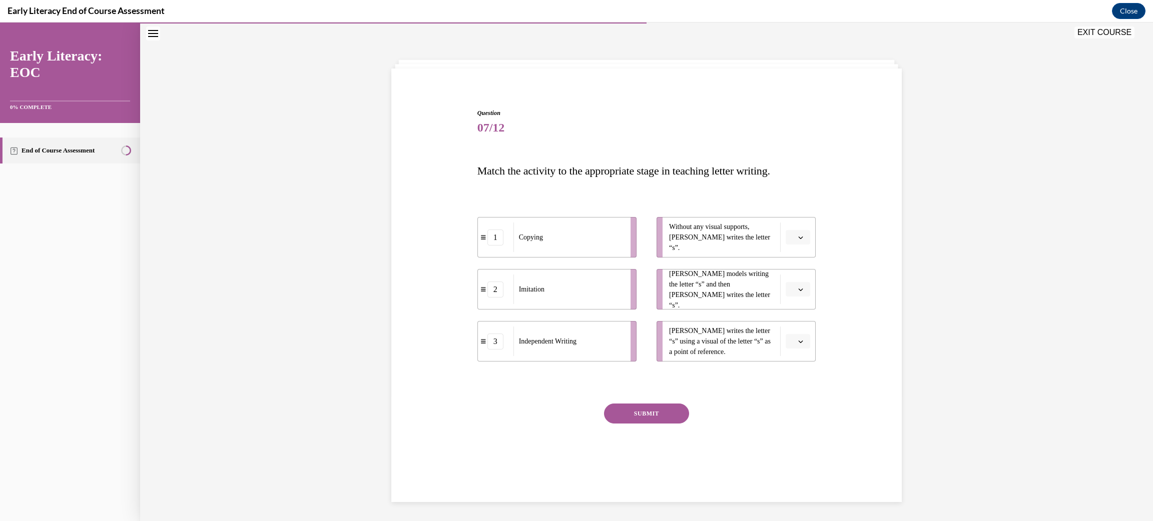
click at [798, 339] on icon "button" at bounding box center [800, 341] width 5 height 5
click at [795, 380] on div "1" at bounding box center [790, 384] width 25 height 20
click at [798, 287] on icon "button" at bounding box center [800, 289] width 5 height 5
click at [795, 350] on div "2" at bounding box center [790, 352] width 25 height 20
click at [793, 225] on li "Without any visual supports, Tina writes the letter “s”." at bounding box center [735, 237] width 159 height 41
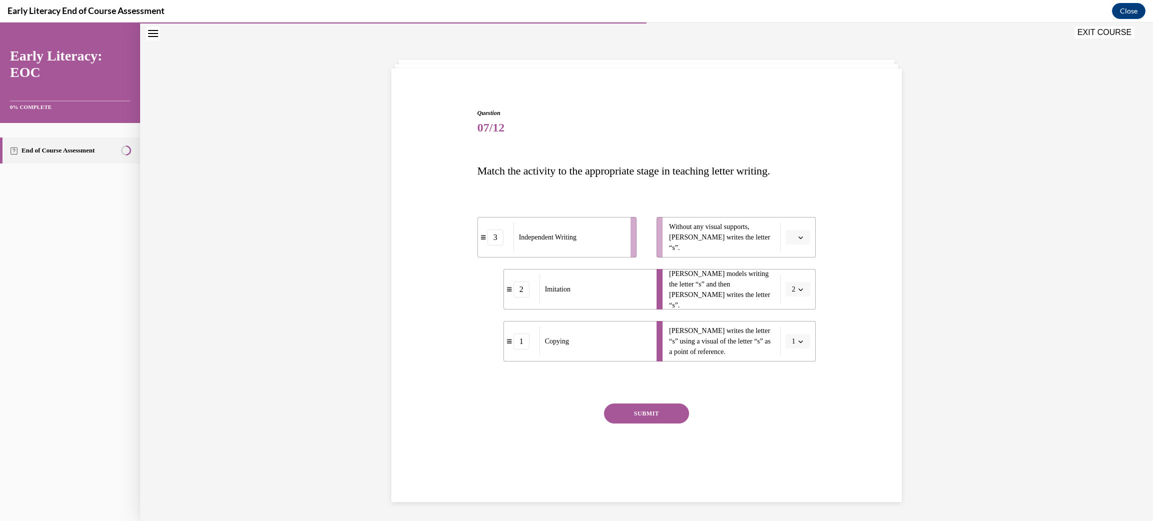
click at [793, 230] on button "button" at bounding box center [798, 237] width 25 height 15
click at [794, 317] on div "3" at bounding box center [790, 320] width 25 height 20
click at [641, 407] on button "SUBMIT" at bounding box center [646, 414] width 85 height 20
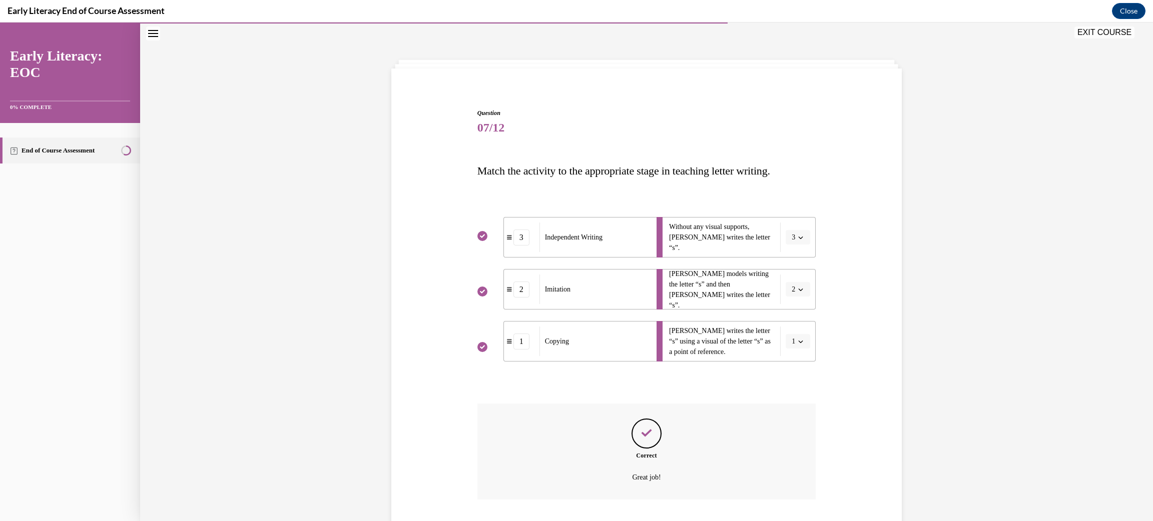
scroll to position [95, 0]
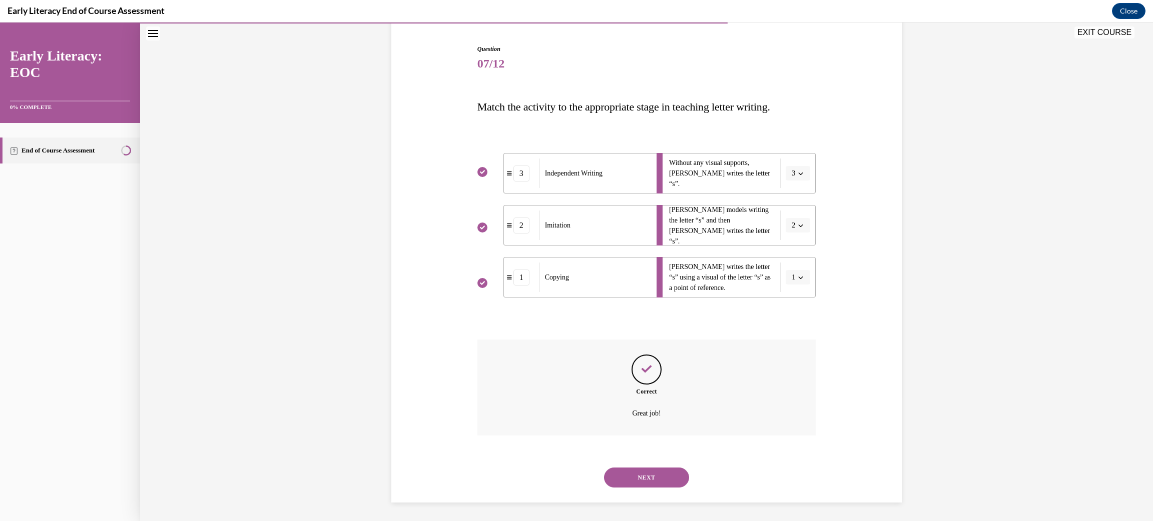
click at [659, 477] on button "NEXT" at bounding box center [646, 478] width 85 height 20
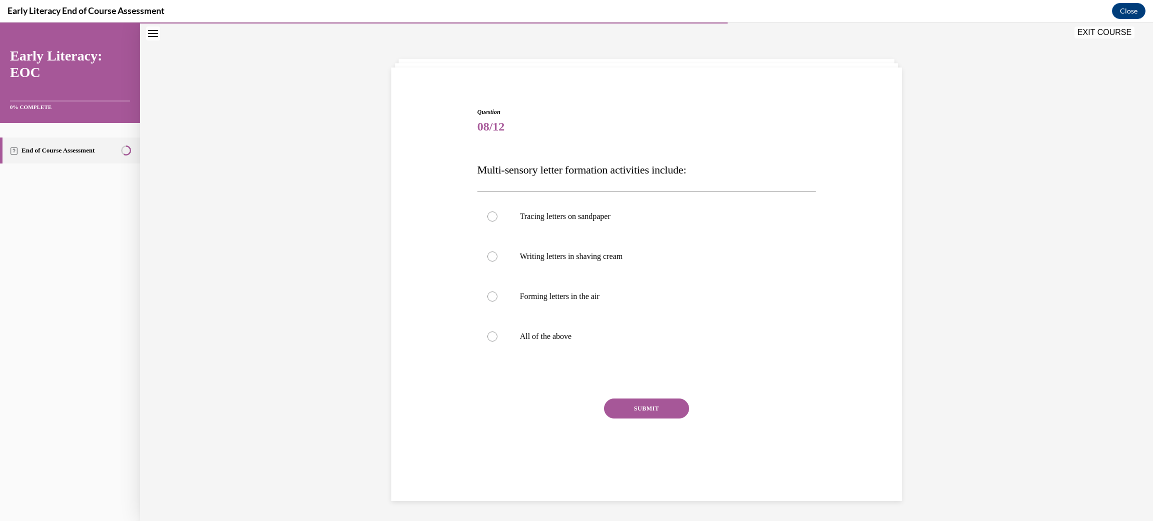
scroll to position [31, 0]
click at [612, 165] on span "Multi-sensory letter formation activities include:" at bounding box center [581, 171] width 209 height 13
copy div "Multi-sensory letter formation activities include:"
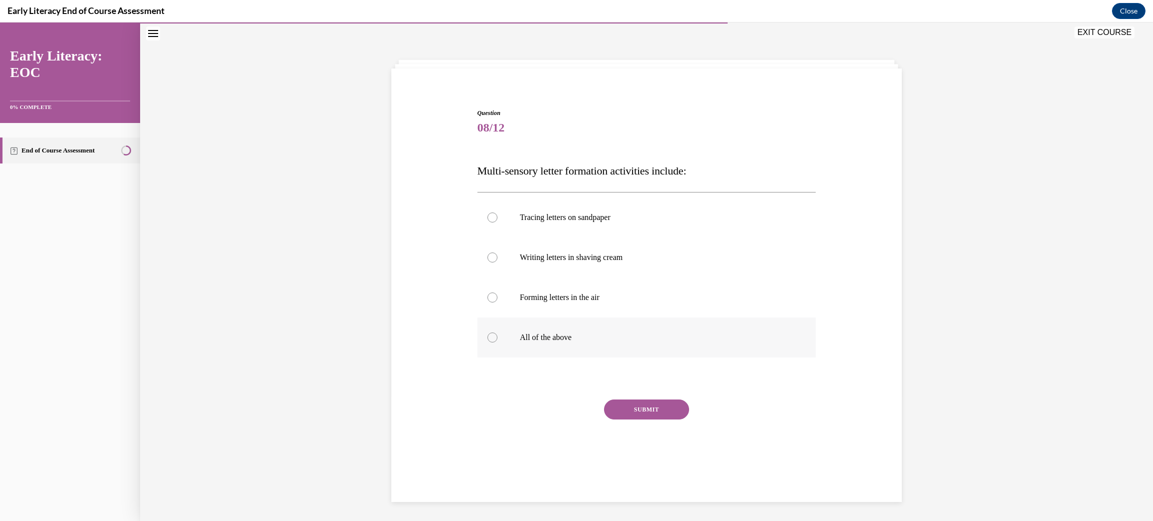
click at [480, 340] on div at bounding box center [646, 338] width 339 height 40
click at [643, 403] on button "SUBMIT" at bounding box center [646, 410] width 85 height 20
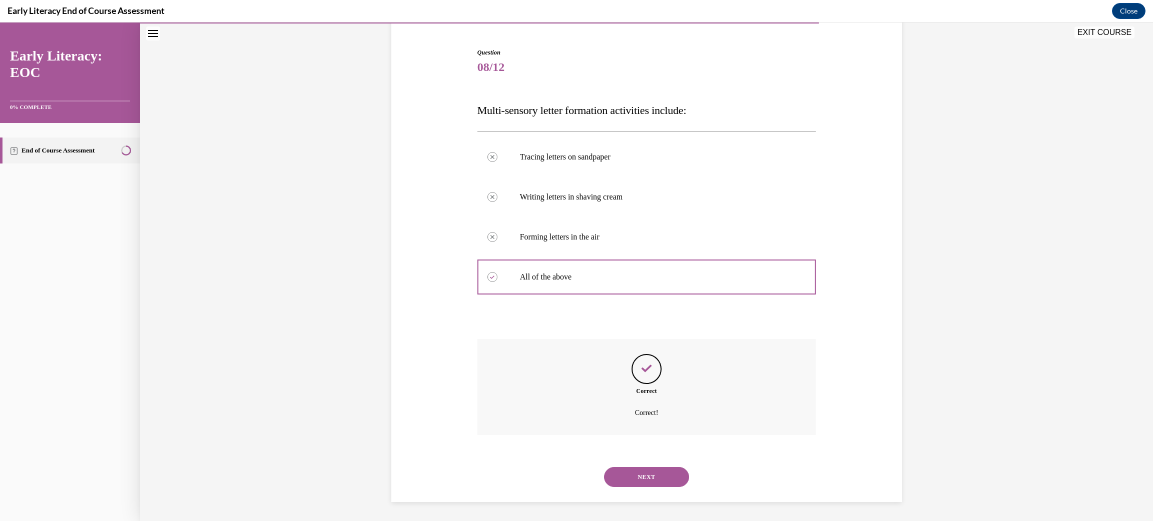
click at [641, 475] on button "NEXT" at bounding box center [646, 477] width 85 height 20
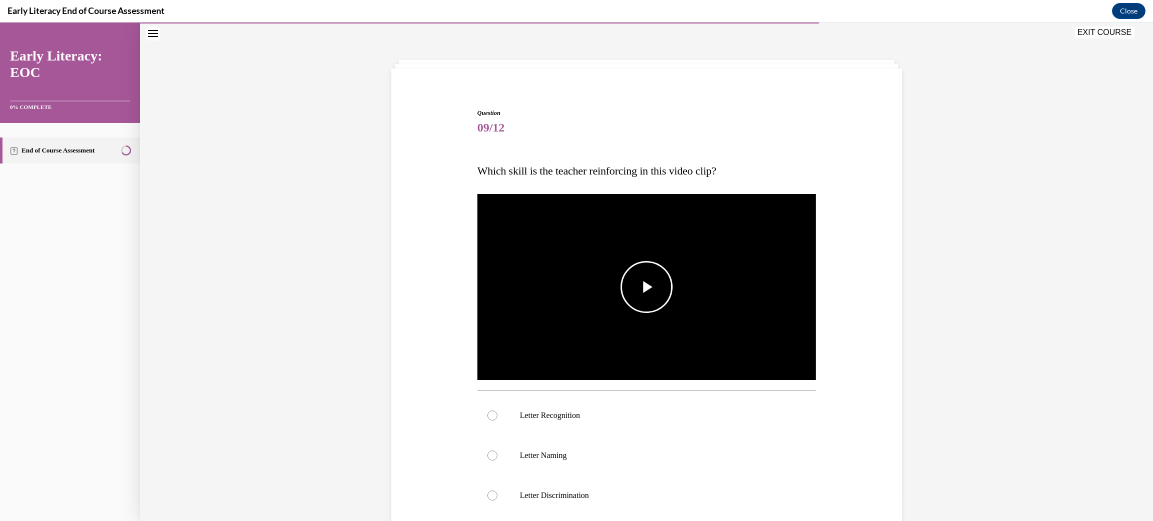
scroll to position [178, 0]
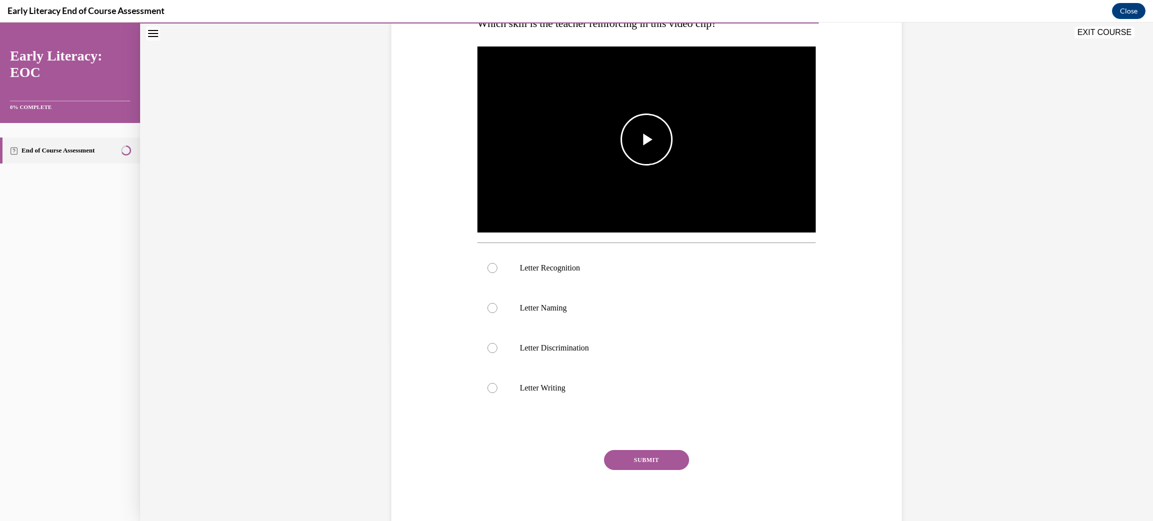
click at [646, 140] on span "Video player" at bounding box center [646, 140] width 0 height 0
click at [484, 216] on span "Video player" at bounding box center [487, 216] width 20 height 0
click at [479, 306] on div at bounding box center [646, 308] width 339 height 40
click at [488, 271] on div at bounding box center [492, 268] width 10 height 10
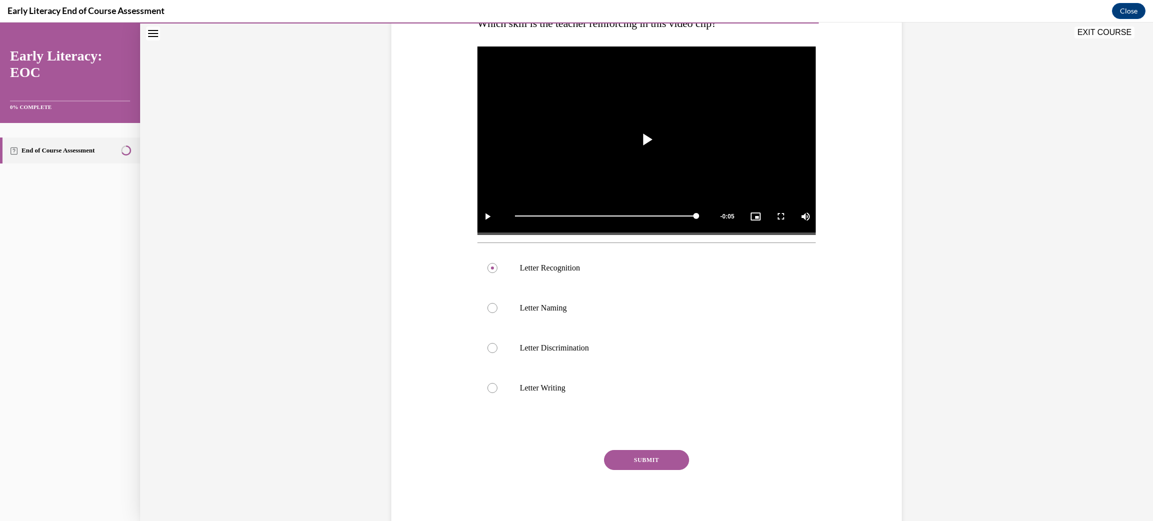
click at [641, 459] on button "SUBMIT" at bounding box center [646, 460] width 85 height 20
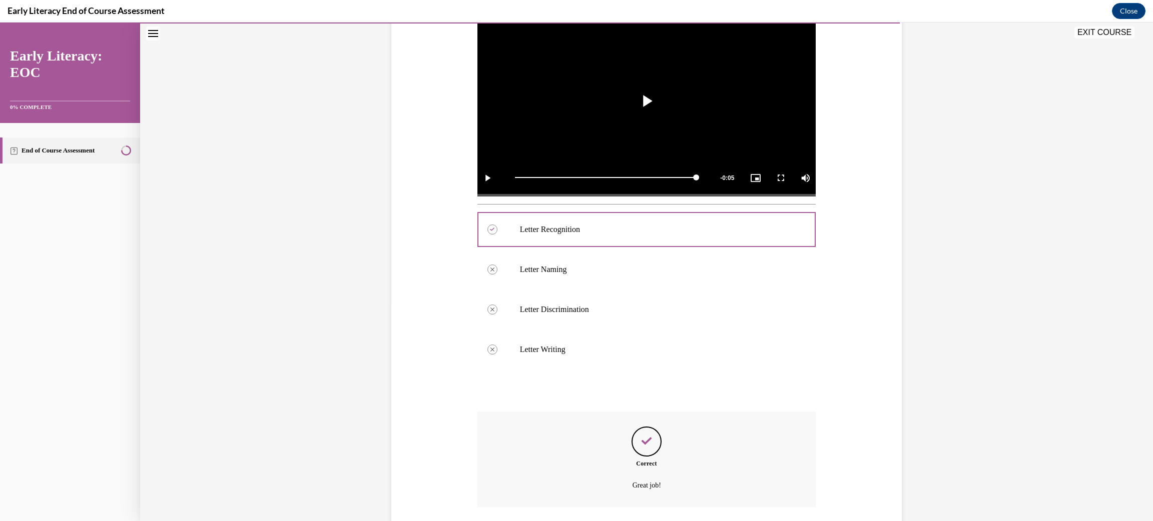
scroll to position [289, 0]
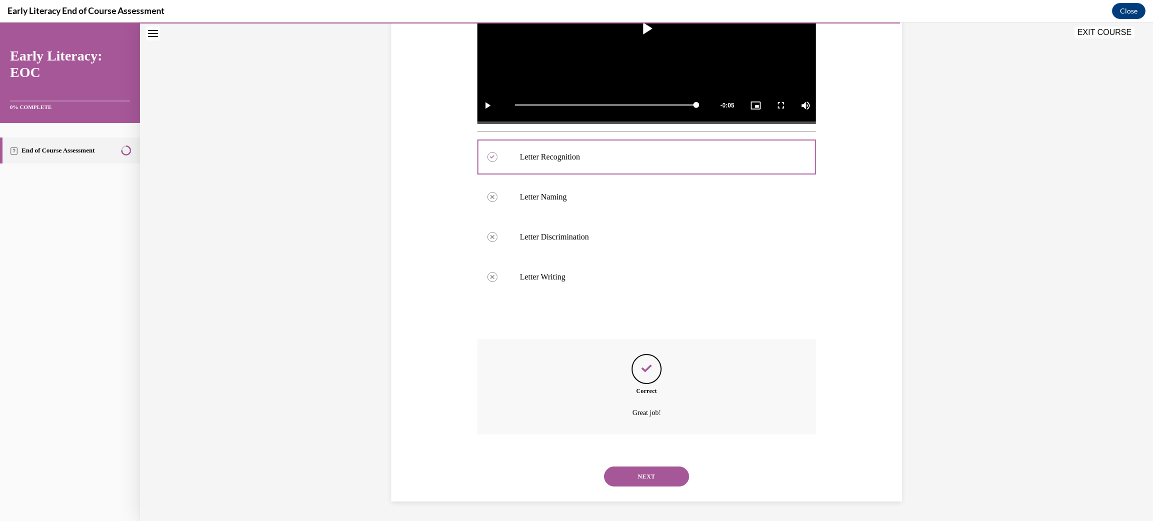
click at [647, 483] on button "NEXT" at bounding box center [646, 477] width 85 height 20
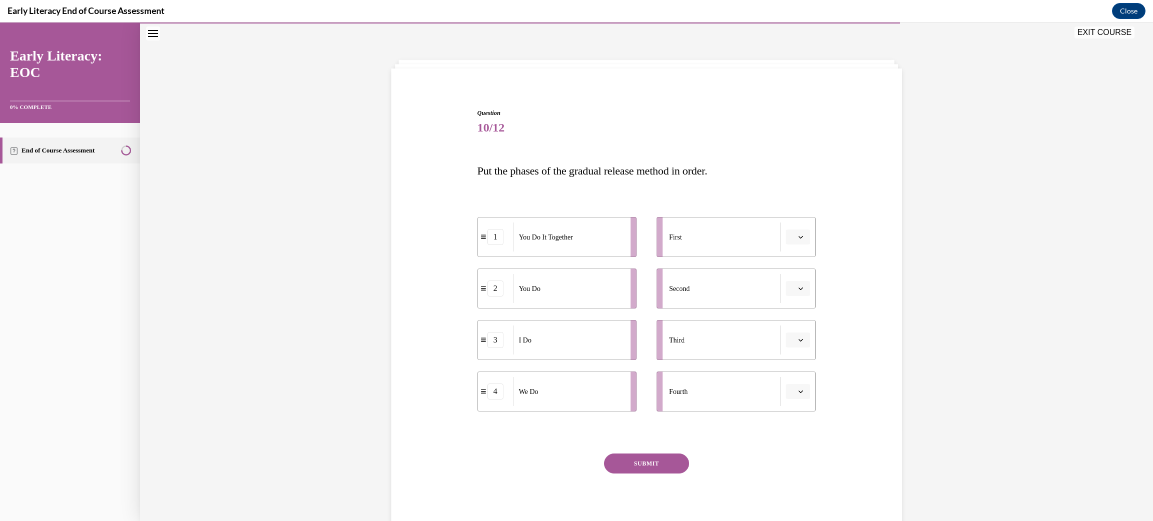
click at [792, 236] on span "Please select an option" at bounding box center [794, 237] width 4 height 10
click at [786, 273] on div "1" at bounding box center [790, 280] width 25 height 20
click at [797, 291] on span "button" at bounding box center [800, 288] width 7 height 7
click at [793, 387] on div "4" at bounding box center [790, 391] width 25 height 20
click at [798, 236] on icon "button" at bounding box center [800, 237] width 5 height 5
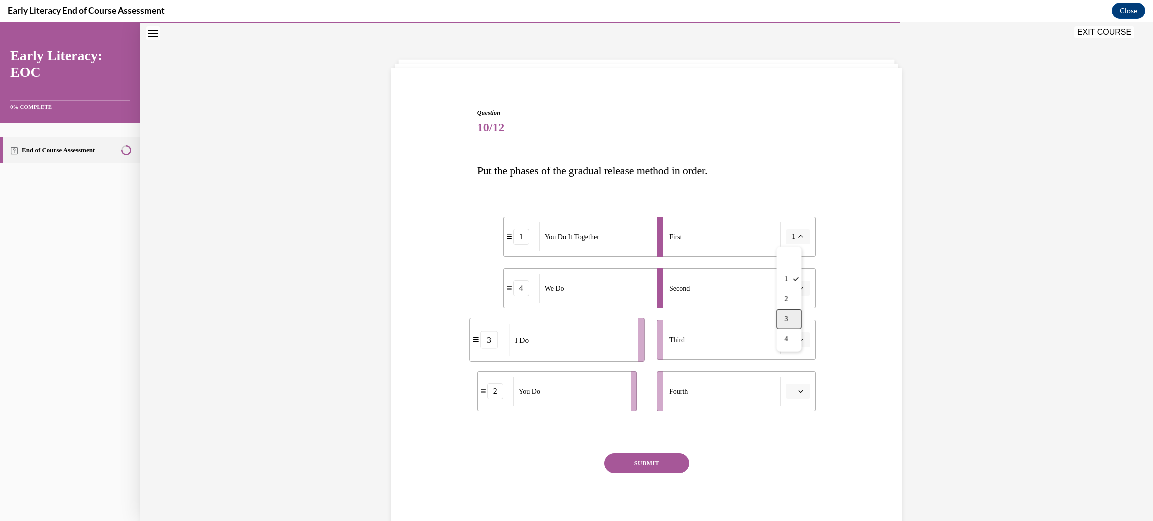
click at [791, 314] on div "3" at bounding box center [788, 320] width 25 height 20
click at [792, 342] on span "Please select an option" at bounding box center [794, 340] width 4 height 10
click at [795, 383] on div "1" at bounding box center [790, 383] width 25 height 20
click at [798, 394] on span "button" at bounding box center [800, 391] width 7 height 7
click at [793, 449] on div "2" at bounding box center [790, 454] width 25 height 20
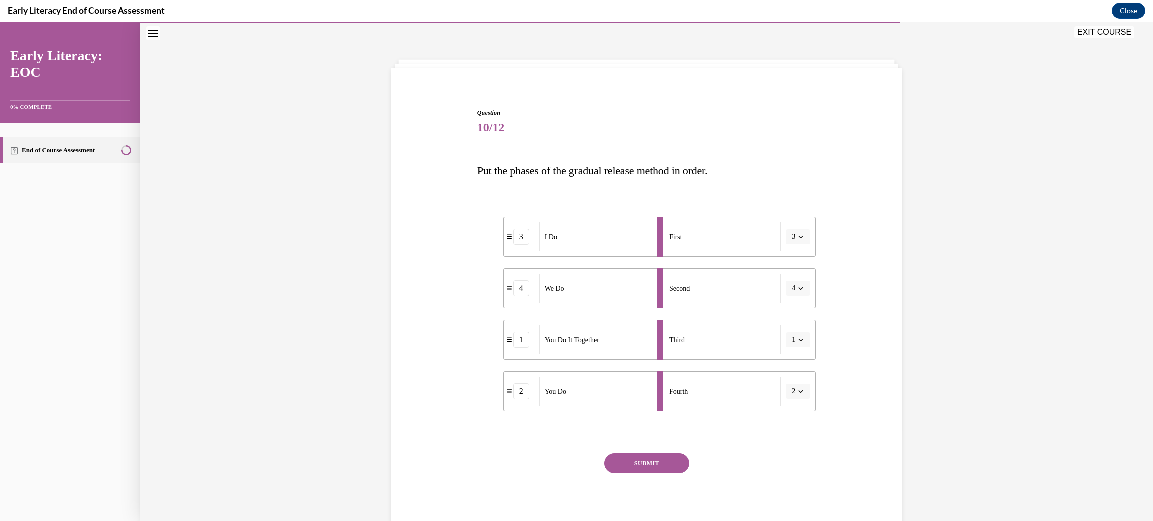
click at [646, 461] on button "SUBMIT" at bounding box center [646, 464] width 85 height 20
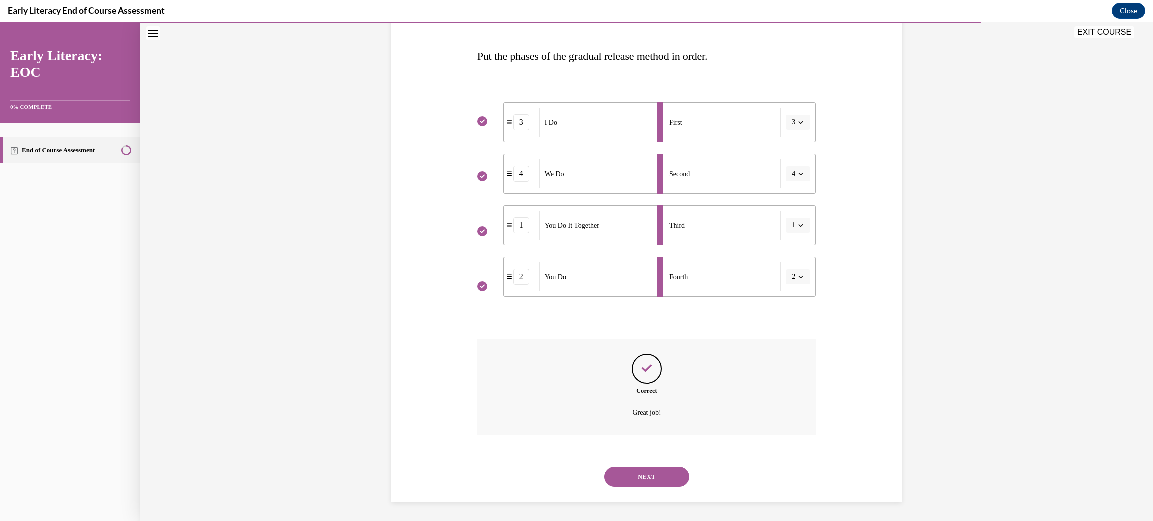
click at [644, 479] on button "NEXT" at bounding box center [646, 477] width 85 height 20
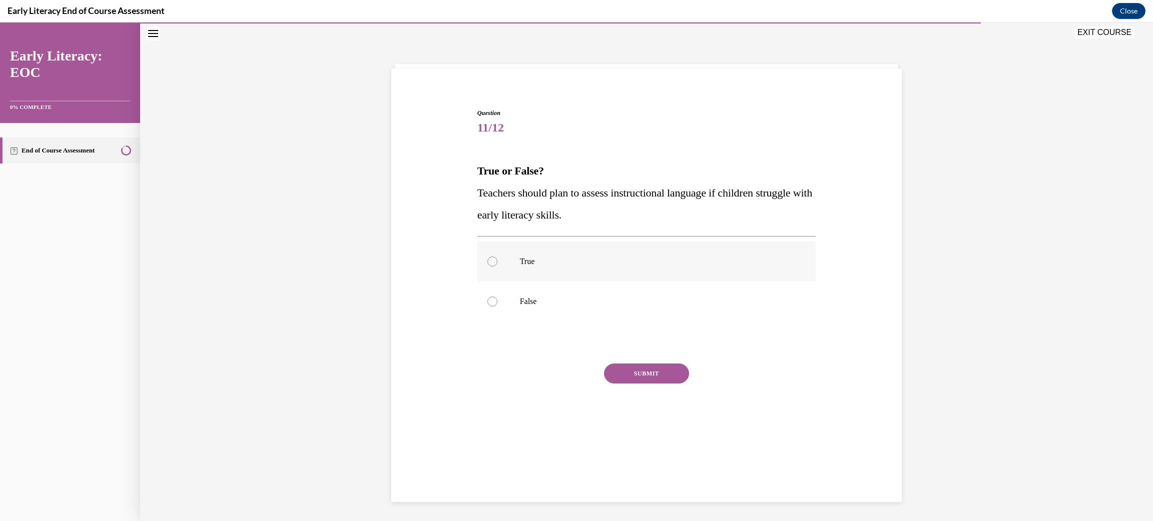
click at [487, 258] on div at bounding box center [492, 262] width 10 height 10
click at [642, 368] on button "SUBMIT" at bounding box center [646, 374] width 85 height 20
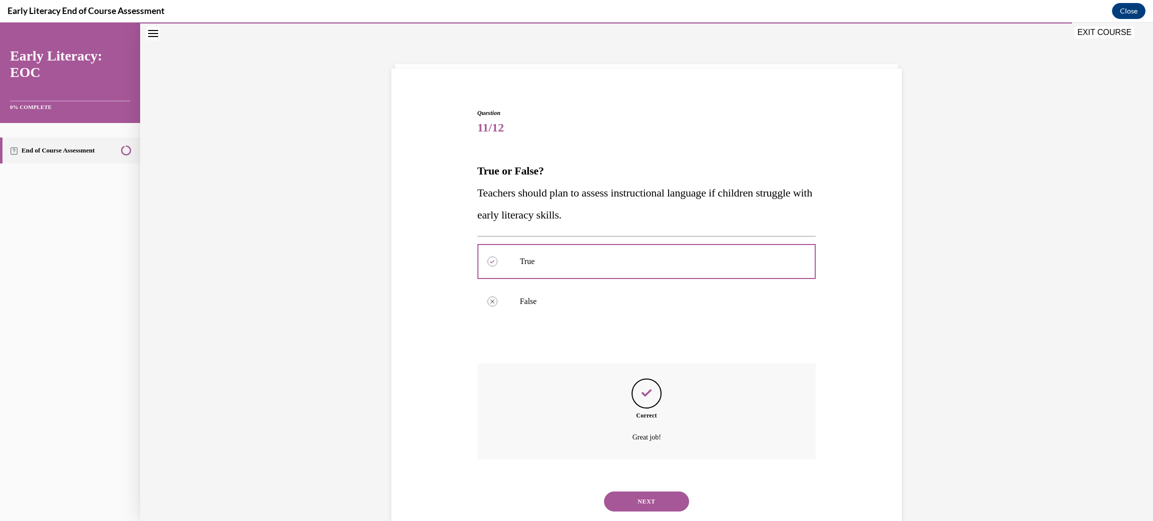
scroll to position [55, 0]
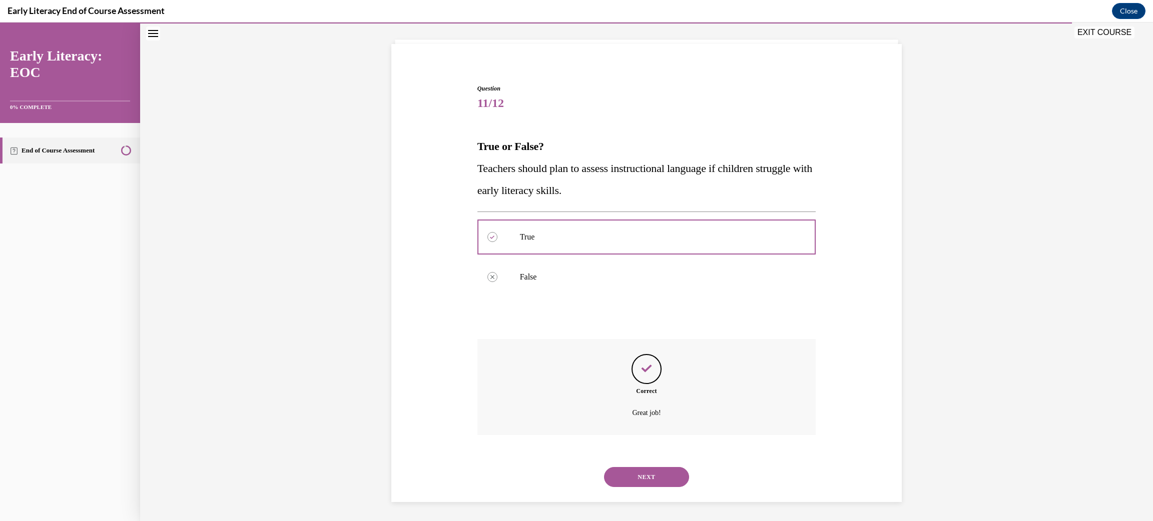
click at [638, 476] on button "NEXT" at bounding box center [646, 477] width 85 height 20
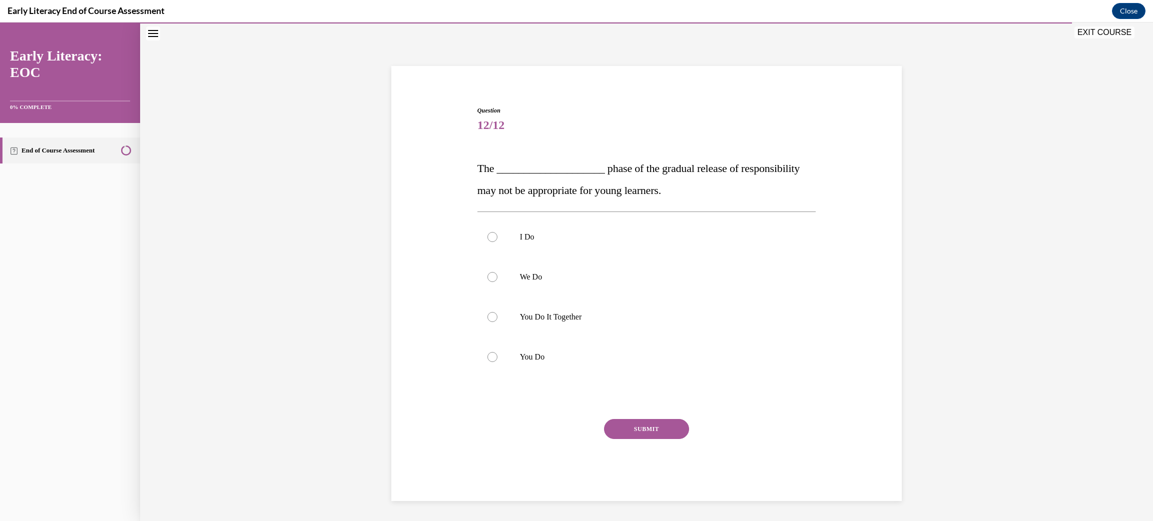
scroll to position [31, 0]
click at [487, 360] on div at bounding box center [492, 360] width 10 height 10
click at [639, 431] on button "SUBMIT" at bounding box center [646, 432] width 85 height 20
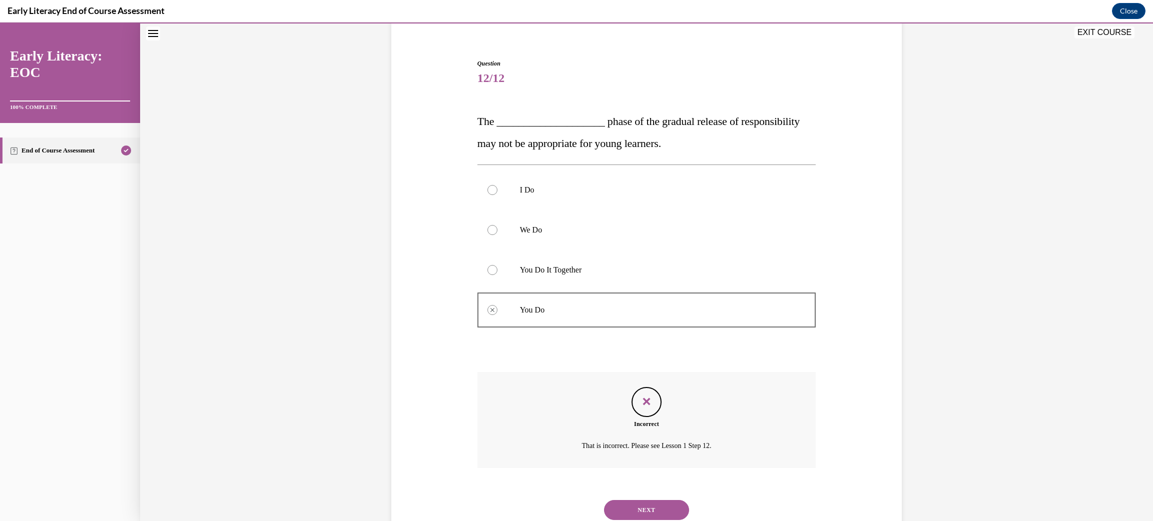
scroll to position [113, 0]
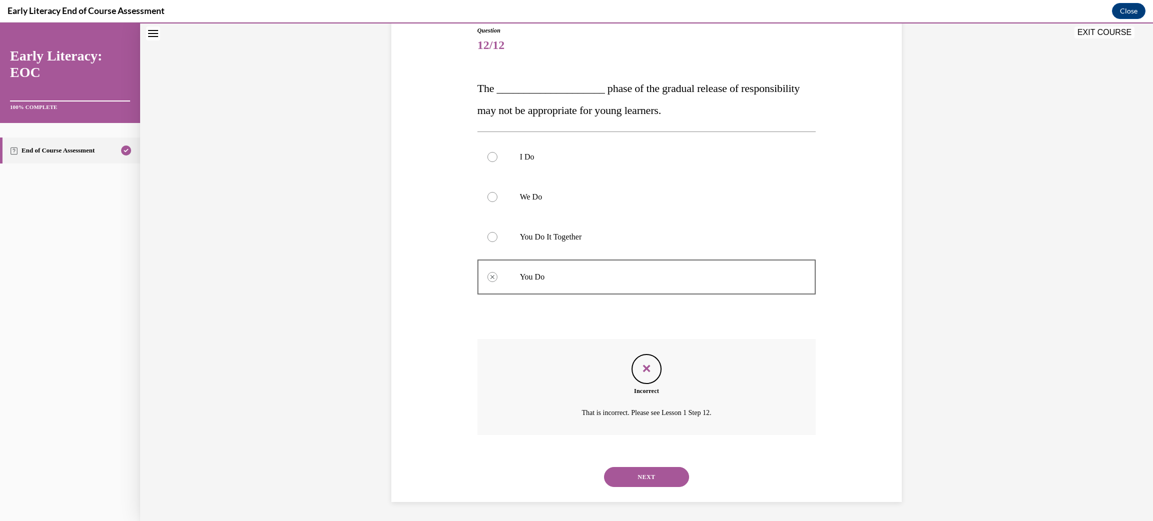
click at [640, 472] on button "NEXT" at bounding box center [646, 477] width 85 height 20
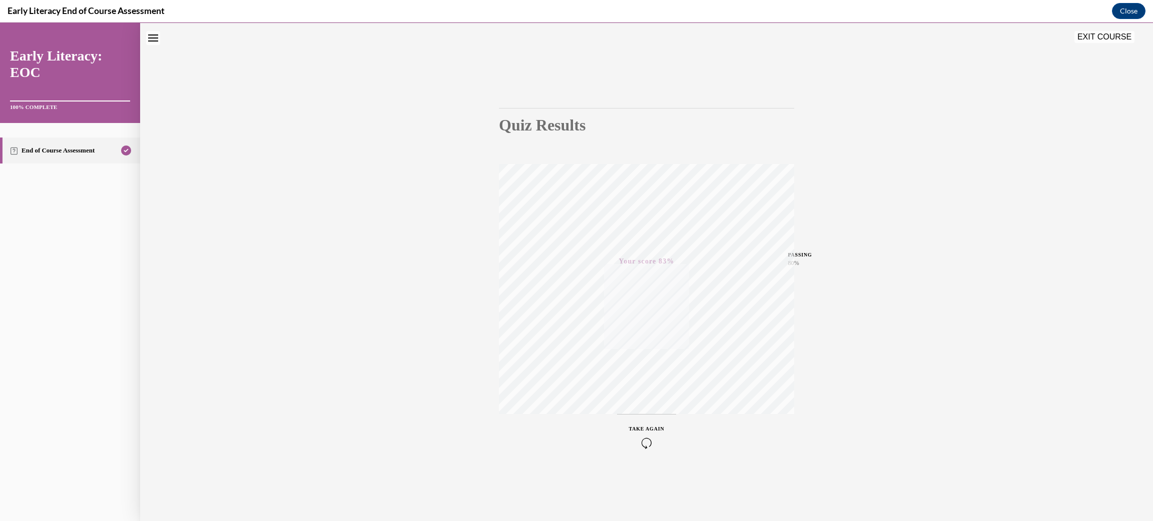
scroll to position [25, 0]
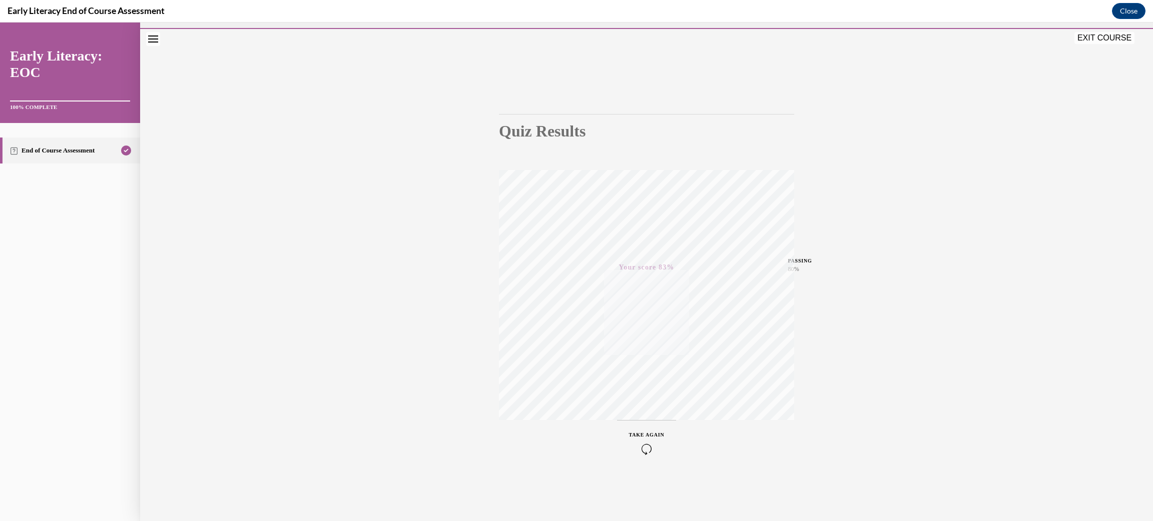
click at [1087, 36] on button "EXIT COURSE" at bounding box center [1104, 38] width 60 height 12
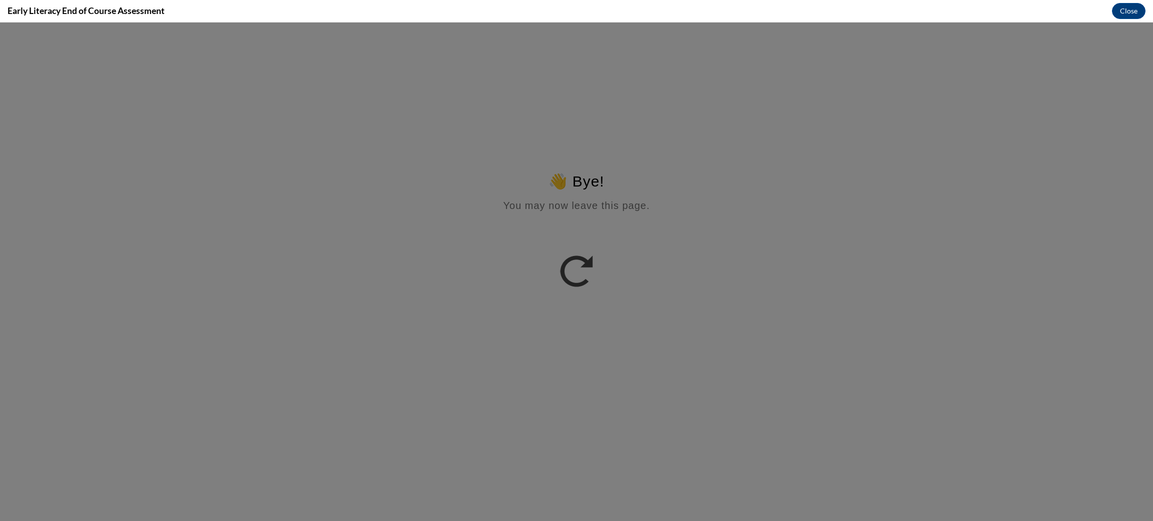
scroll to position [0, 0]
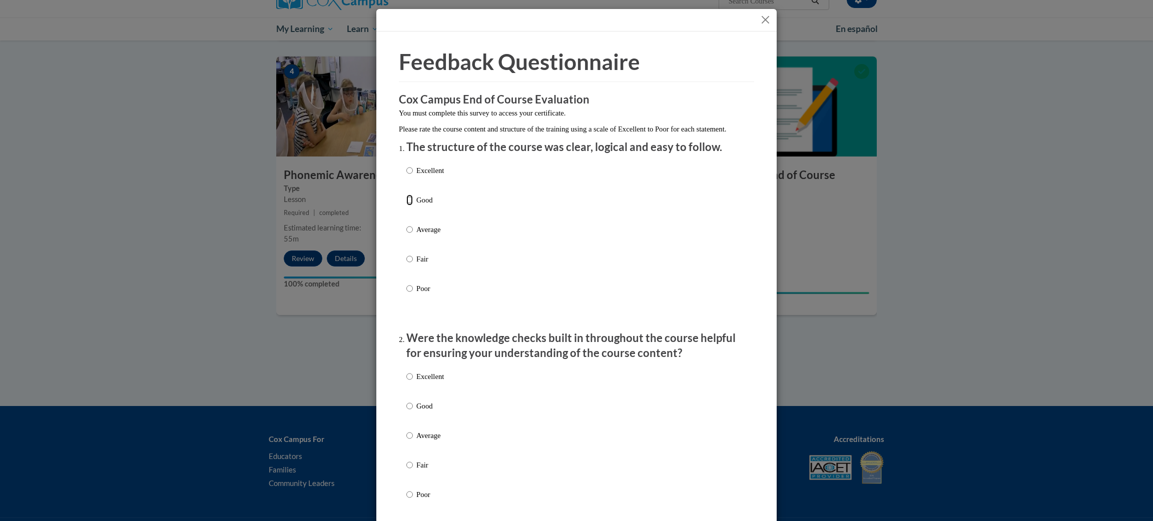
click at [406, 206] on input "Good" at bounding box center [409, 200] width 7 height 11
radio input "true"
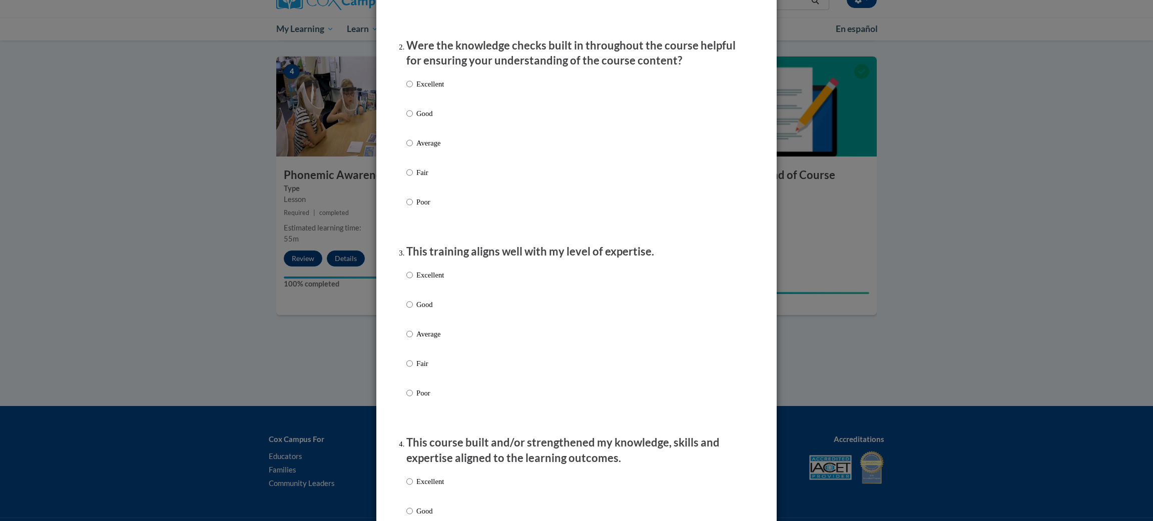
scroll to position [297, 0]
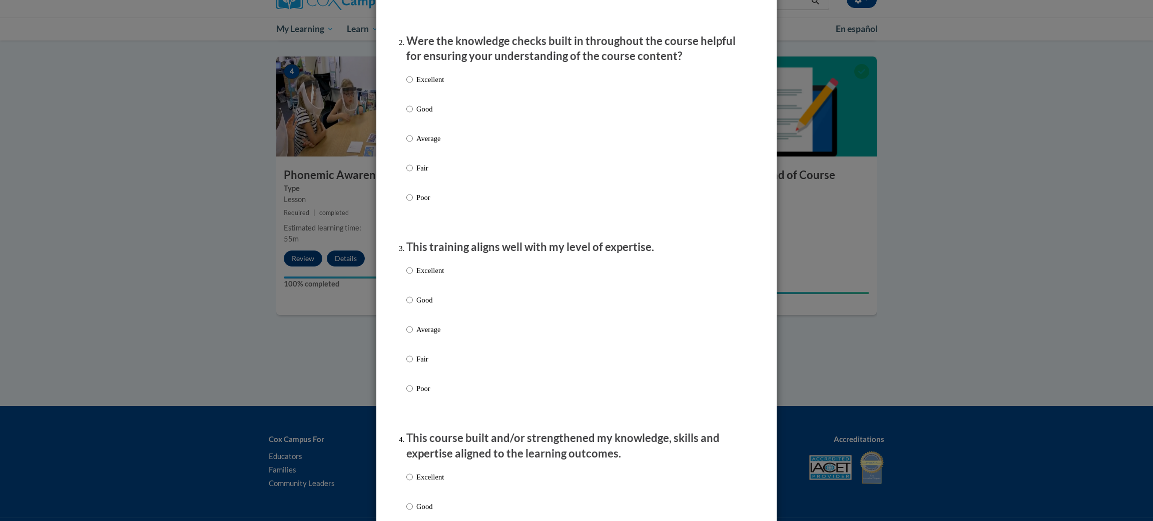
click at [406, 127] on label "Good" at bounding box center [425, 117] width 38 height 27
click at [406, 115] on input "Good" at bounding box center [409, 109] width 7 height 11
radio input "true"
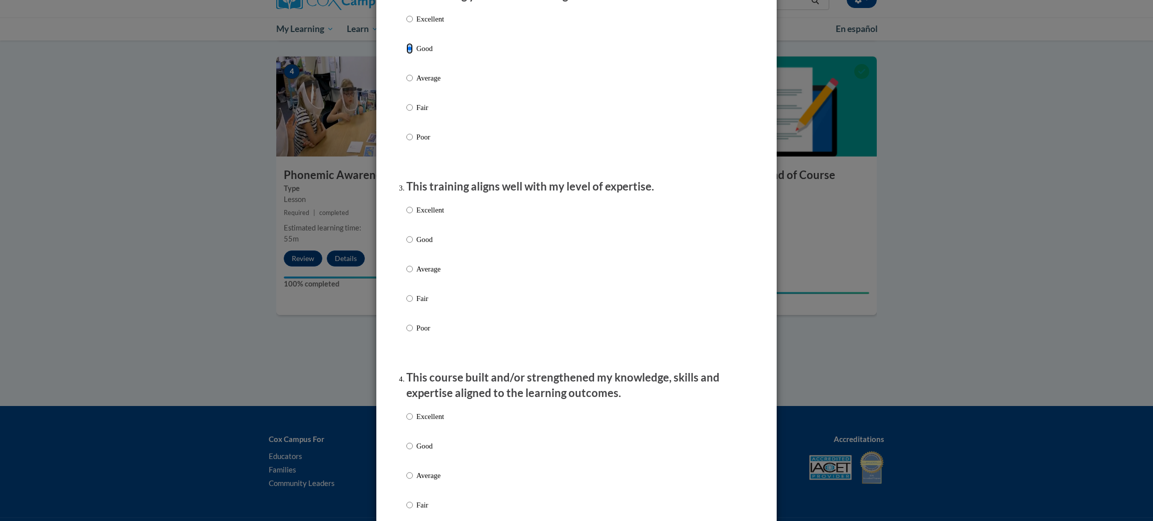
scroll to position [362, 0]
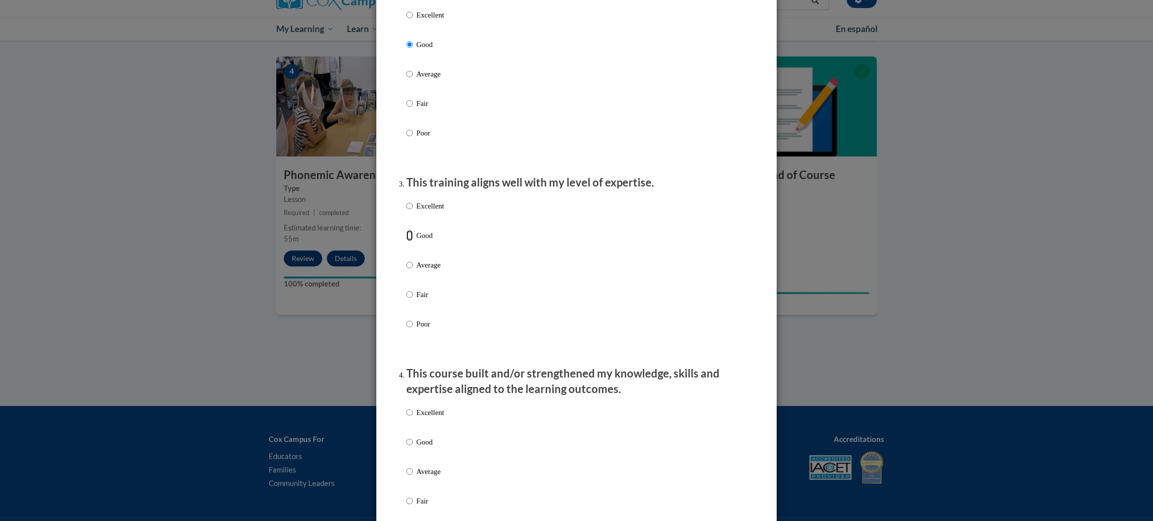
click at [406, 241] on input "Good" at bounding box center [409, 235] width 7 height 11
radio input "true"
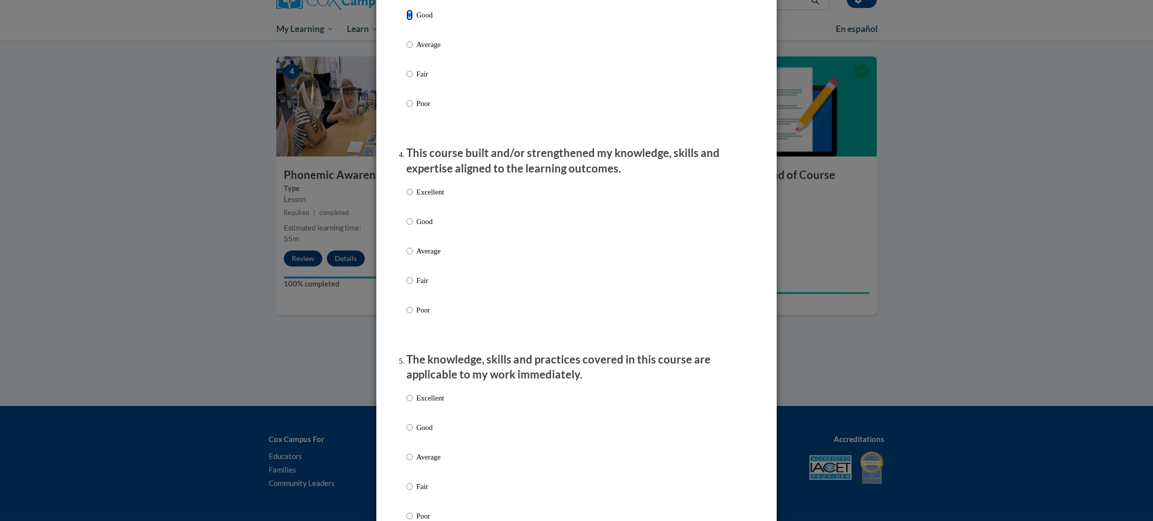
scroll to position [583, 0]
click at [406, 227] on input "Good" at bounding box center [409, 221] width 7 height 11
radio input "true"
click at [406, 227] on input "Good" at bounding box center [409, 221] width 7 height 11
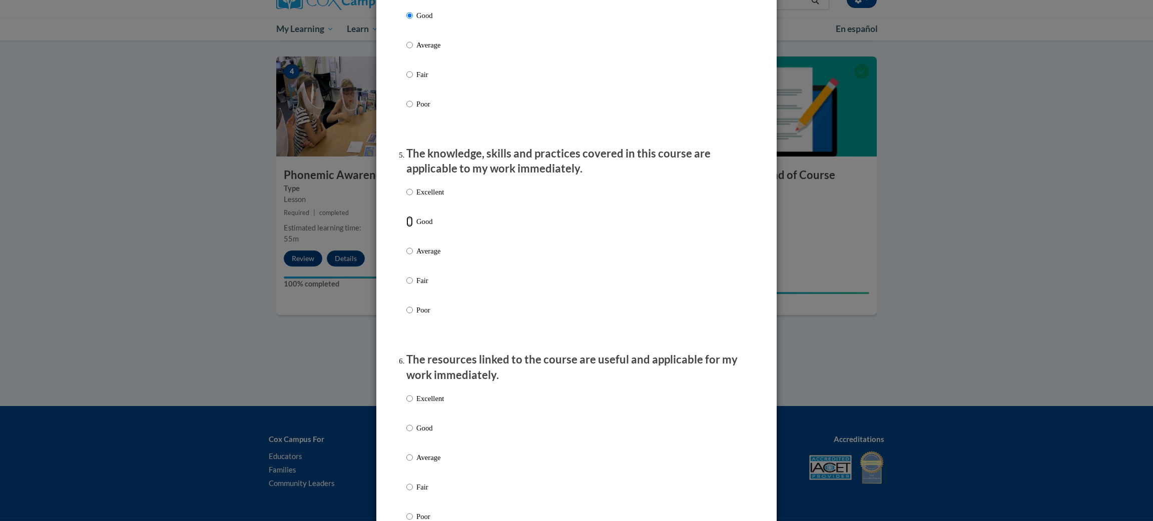
radio input "true"
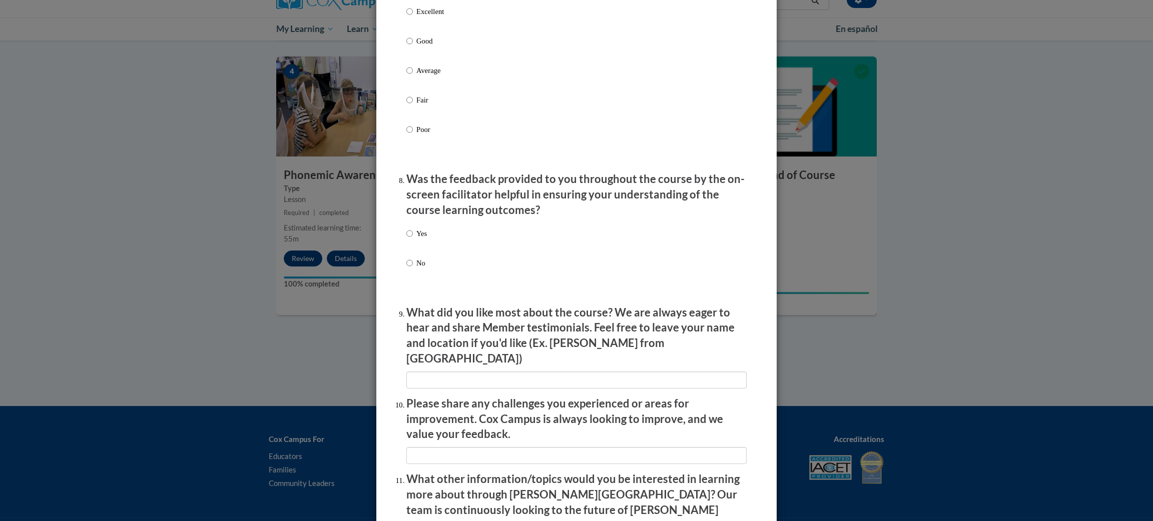
scroll to position [1564, 0]
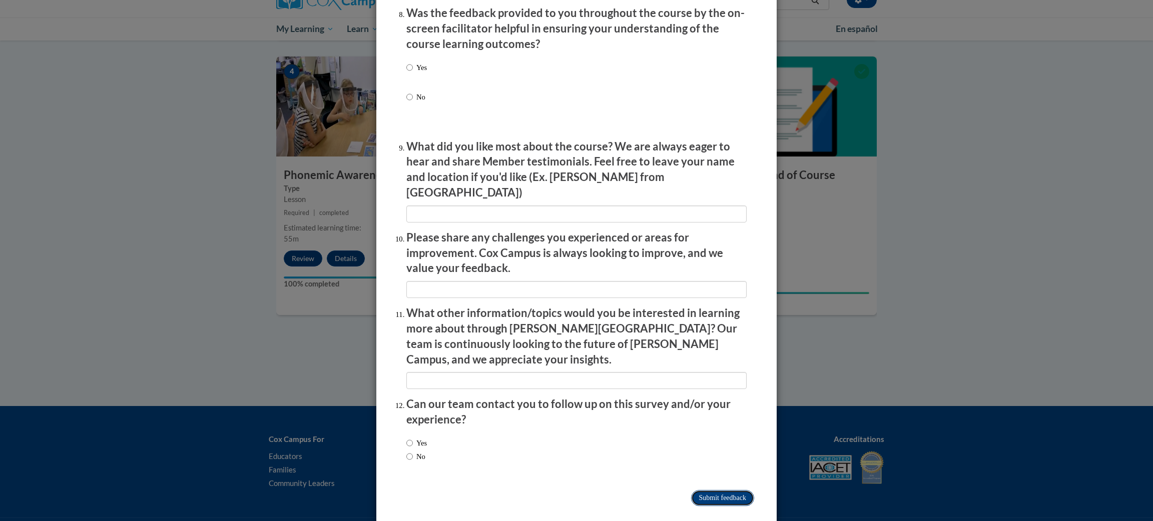
click at [704, 490] on input "Submit feedback" at bounding box center [722, 498] width 63 height 16
